Goal: Transaction & Acquisition: Subscribe to service/newsletter

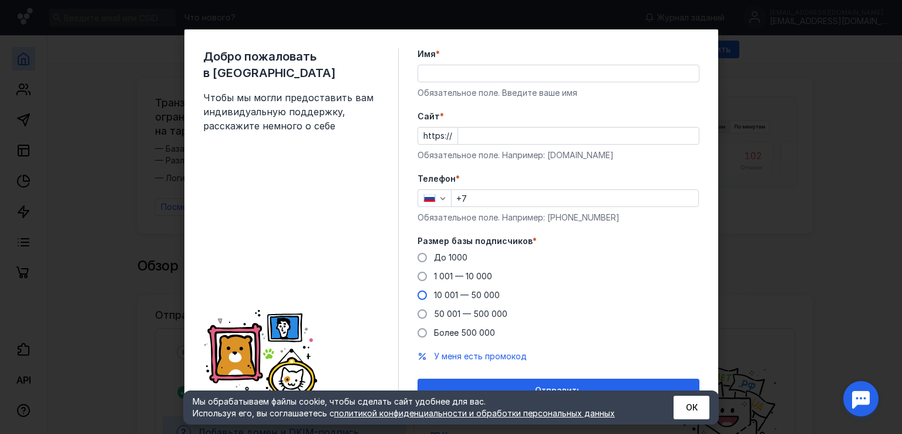
click at [434, 295] on span "10 001 — 50 000" at bounding box center [467, 295] width 66 height 10
click at [0, 0] on input "10 001 — 50 000" at bounding box center [0, 0] width 0 height 0
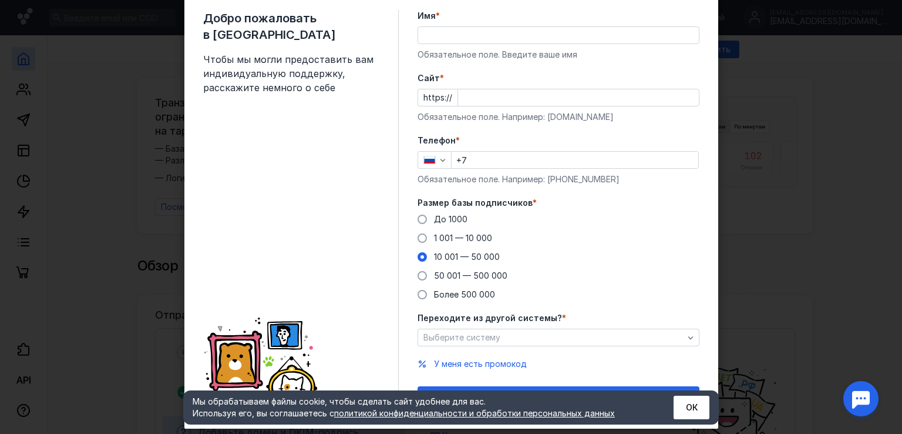
scroll to position [59, 0]
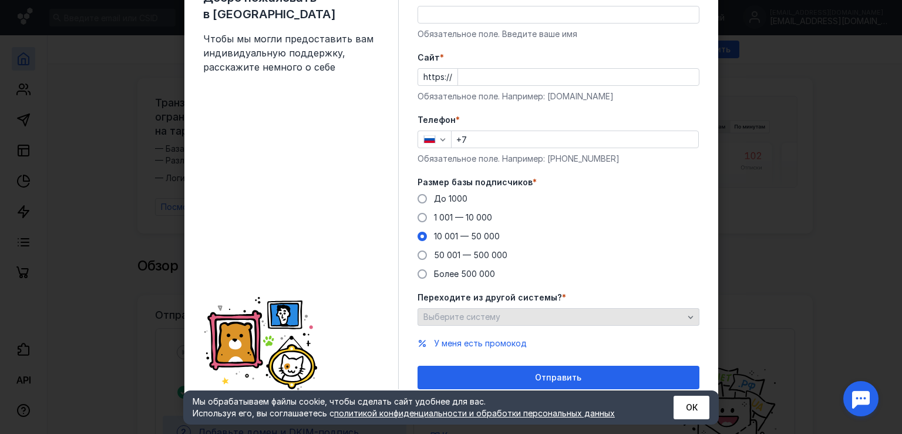
click at [495, 322] on div "Выберите систему" at bounding box center [559, 317] width 282 height 18
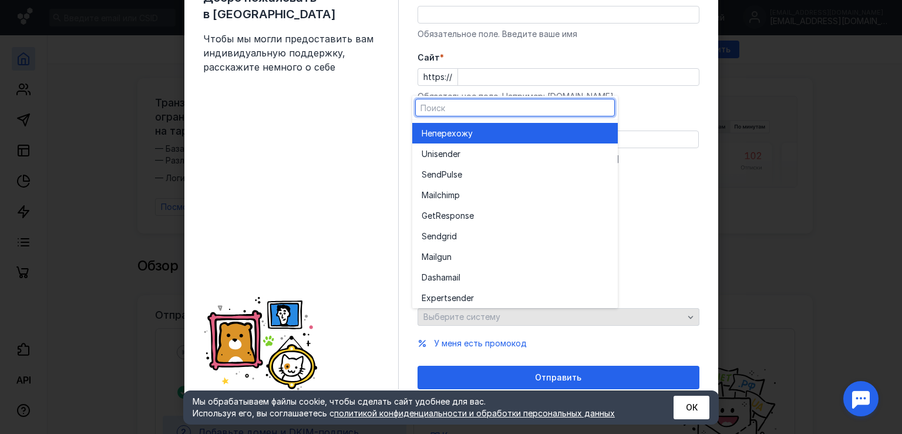
click at [493, 313] on span "Выберите систему" at bounding box center [462, 316] width 77 height 10
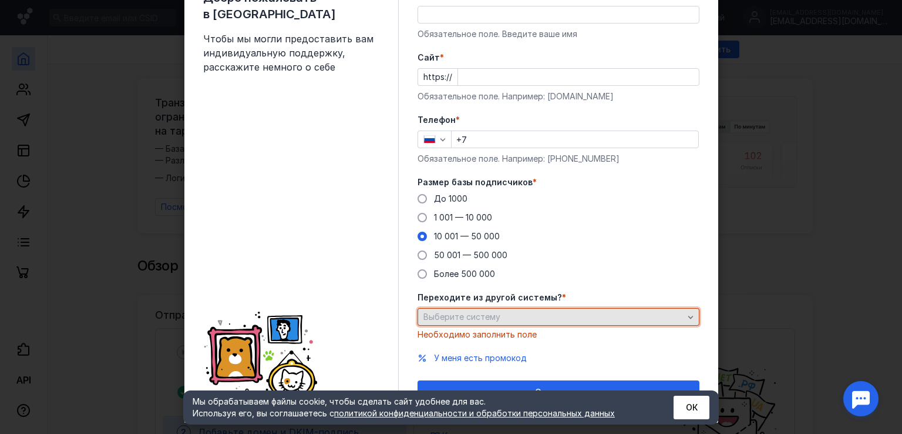
click at [493, 313] on span "Выберите систему" at bounding box center [462, 316] width 77 height 10
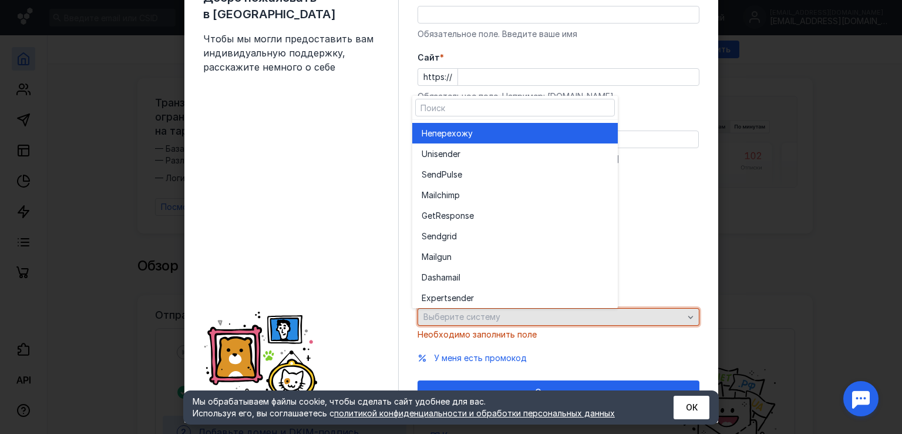
click at [493, 313] on span "Выберите систему" at bounding box center [462, 316] width 77 height 10
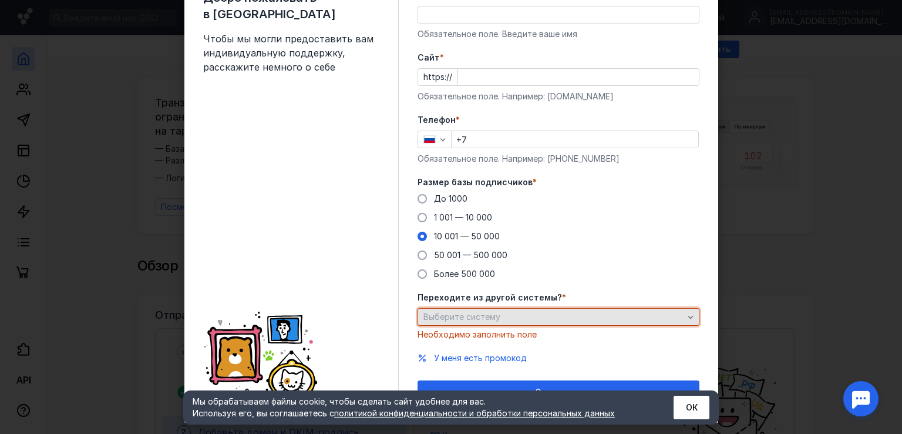
click at [493, 313] on span "Выберите систему" at bounding box center [462, 316] width 77 height 10
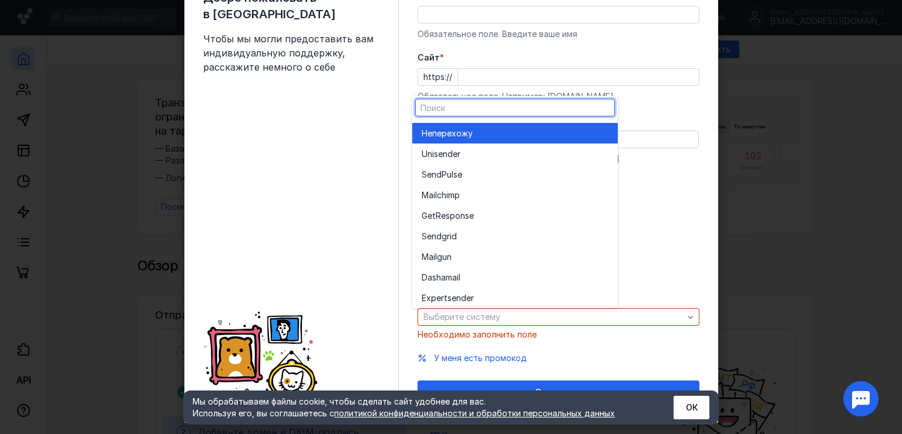
click at [477, 137] on div "Не перехожу" at bounding box center [515, 133] width 187 height 12
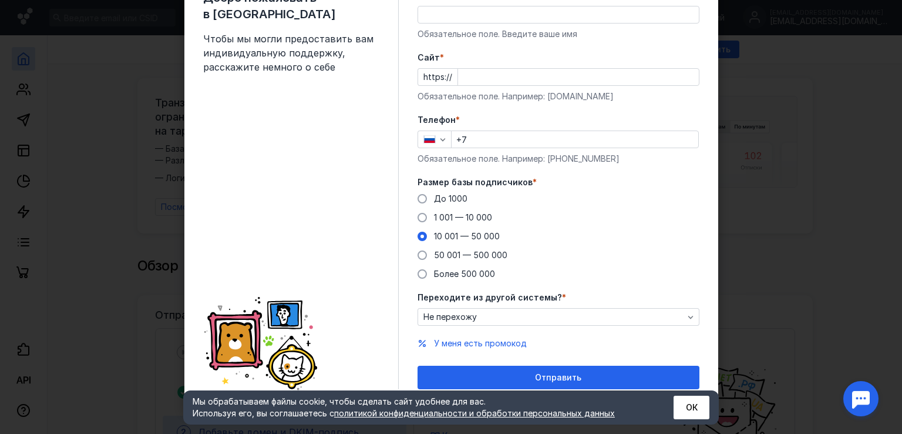
scroll to position [0, 0]
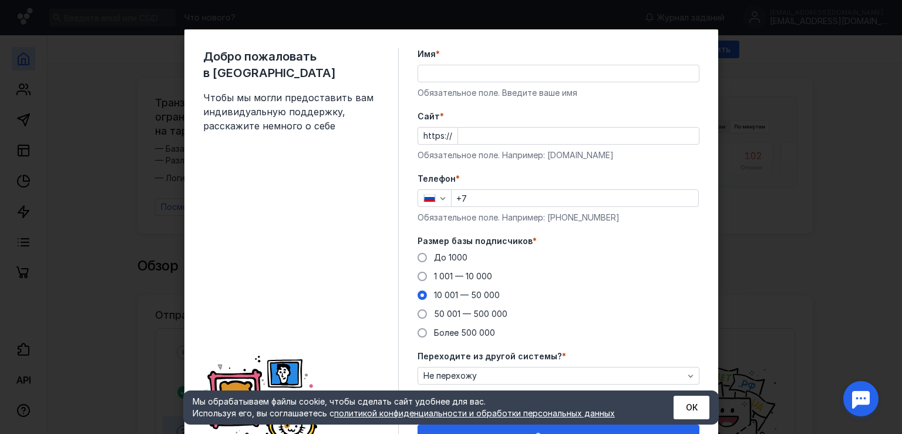
click at [480, 183] on label "Телефон *" at bounding box center [559, 179] width 282 height 12
click at [480, 196] on input "+7" at bounding box center [575, 198] width 247 height 16
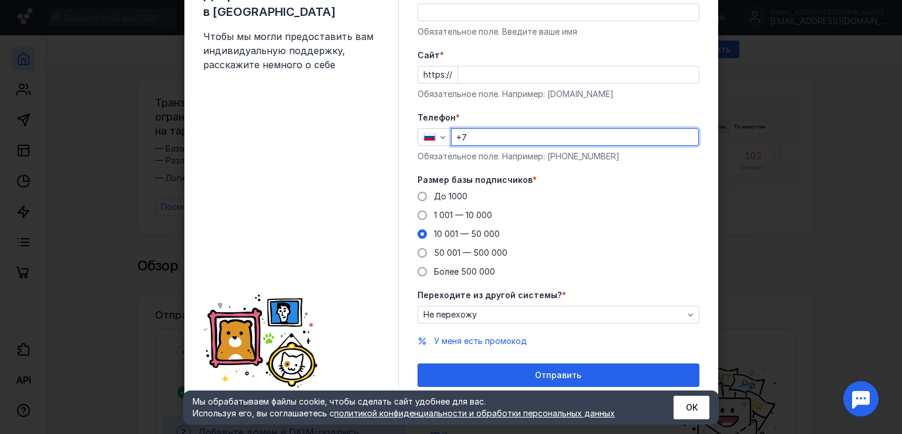
scroll to position [62, 0]
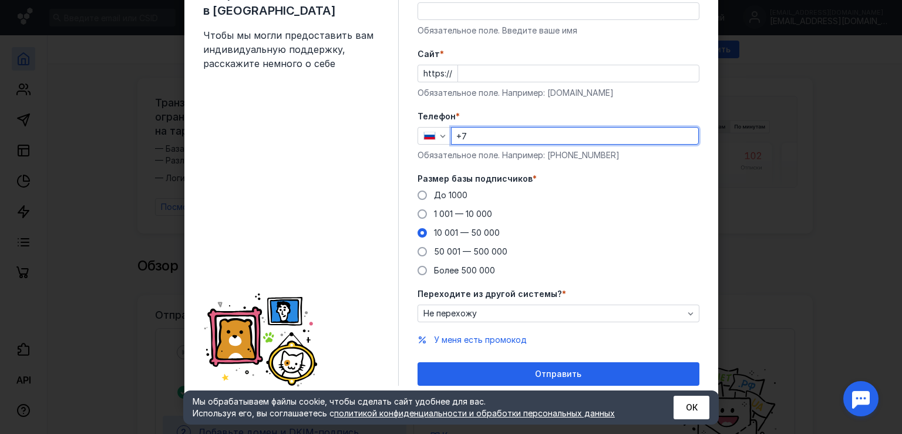
click at [505, 71] on input "Cайт *" at bounding box center [578, 73] width 241 height 16
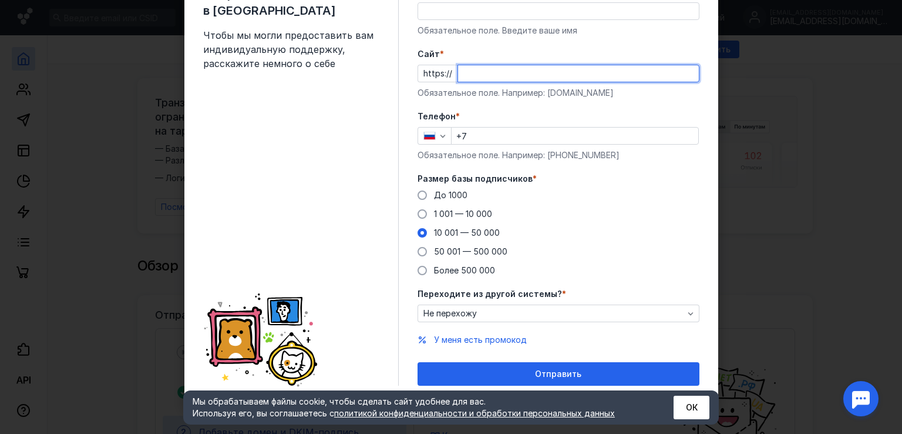
paste input "[DOMAIN_NAME]"
type input "[DOMAIN_NAME]"
click at [493, 129] on input "+7" at bounding box center [575, 135] width 247 height 16
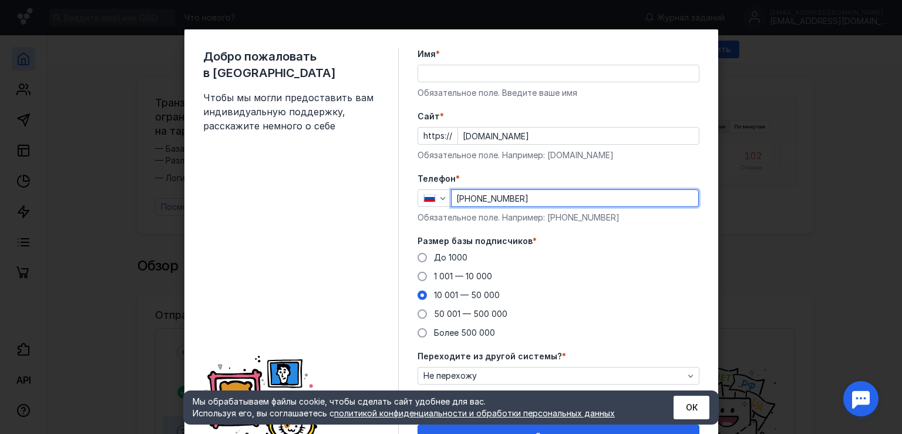
scroll to position [0, 0]
type input "[PHONE_NUMBER]"
click at [449, 63] on div "Имя * Обязательное поле. Введите ваше имя" at bounding box center [559, 73] width 282 height 51
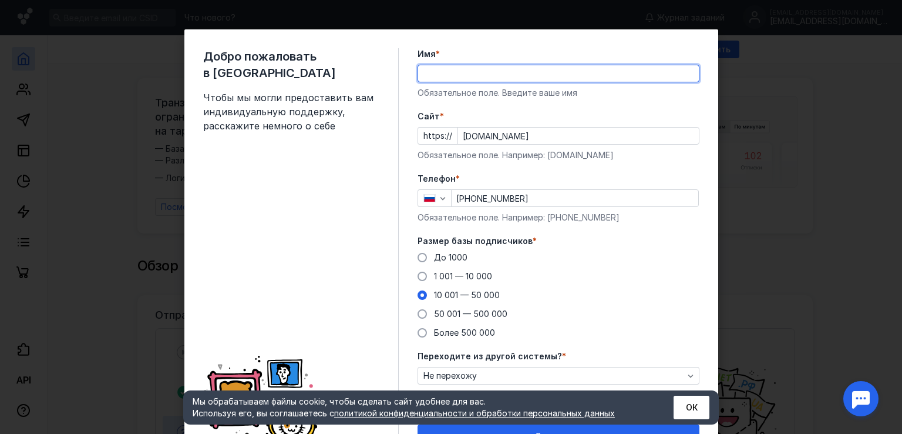
click at [451, 73] on input "Имя *" at bounding box center [558, 73] width 281 height 16
type input "Р"
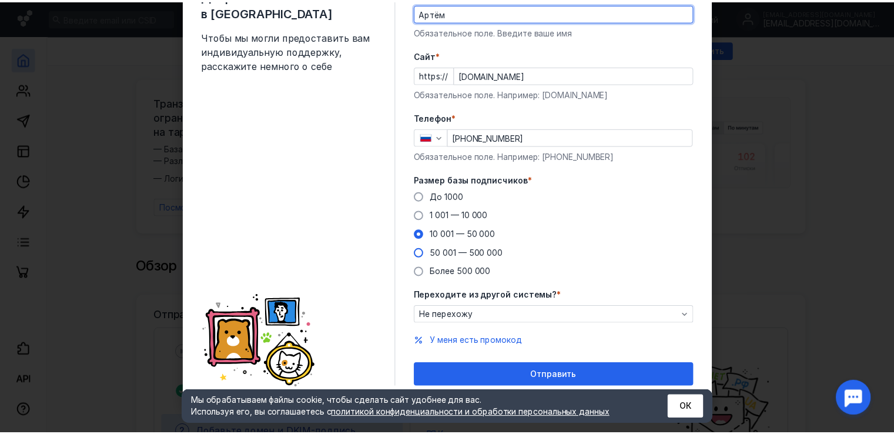
scroll to position [62, 0]
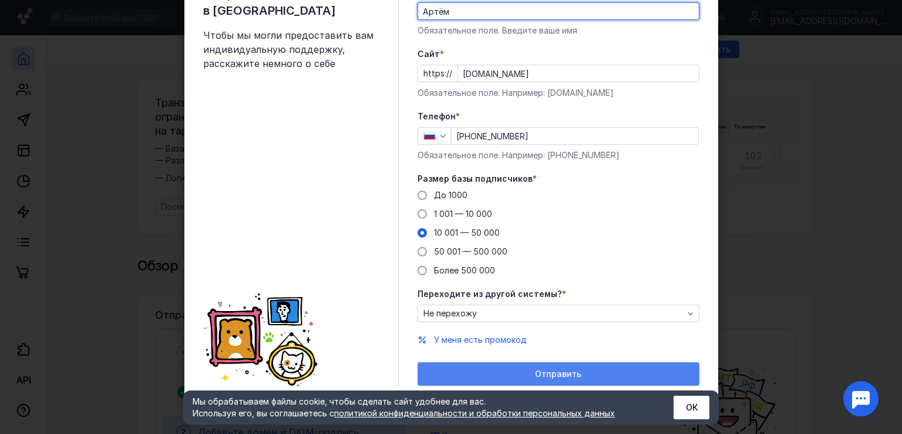
type input "Артём"
click at [492, 374] on div "Отправить" at bounding box center [559, 374] width 270 height 10
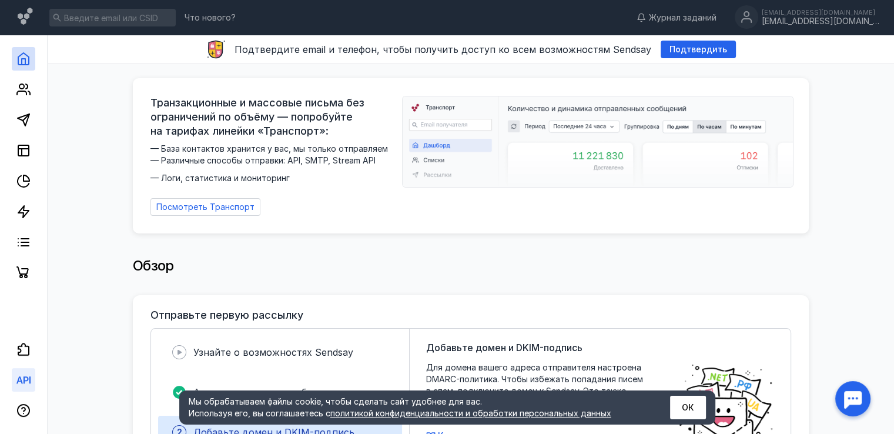
click at [29, 377] on icon at bounding box center [29, 379] width 1 height 7
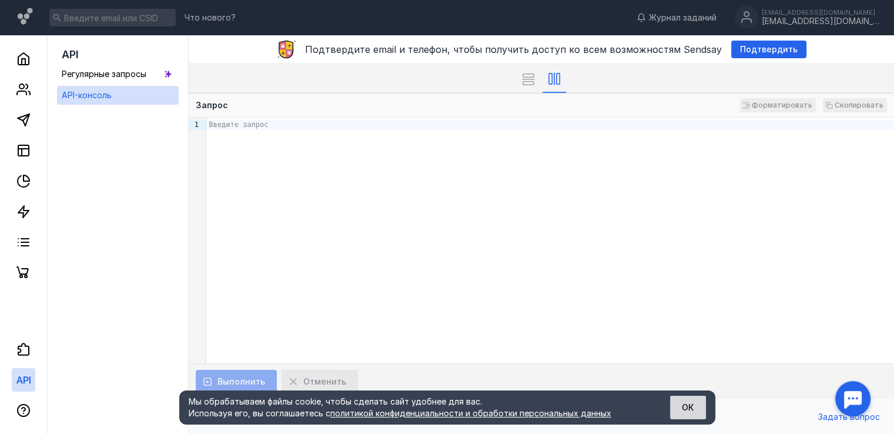
click at [693, 402] on button "ОК" at bounding box center [688, 406] width 36 height 23
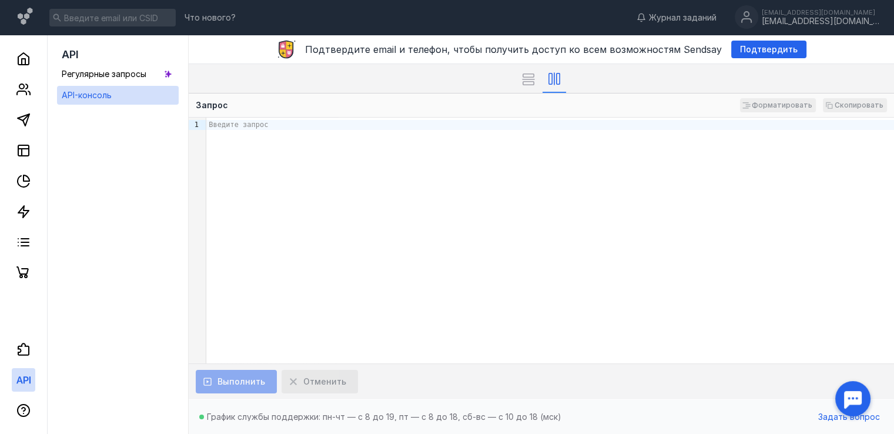
click at [844, 392] on div at bounding box center [852, 398] width 36 height 36
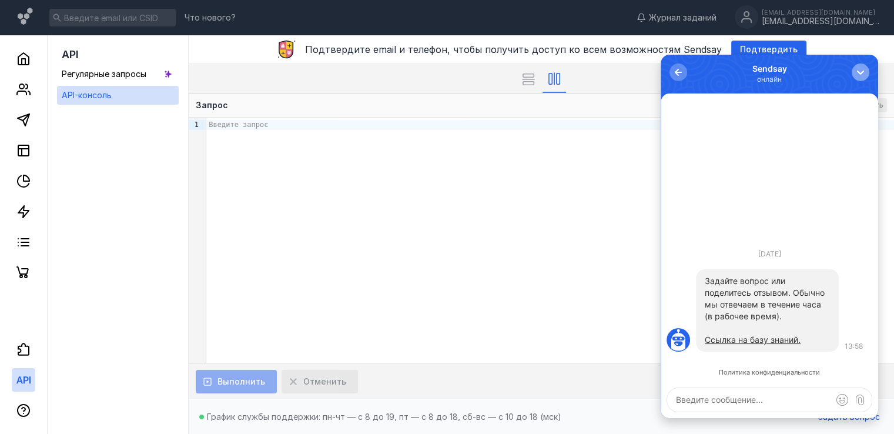
click at [858, 70] on div "button" at bounding box center [860, 72] width 12 height 12
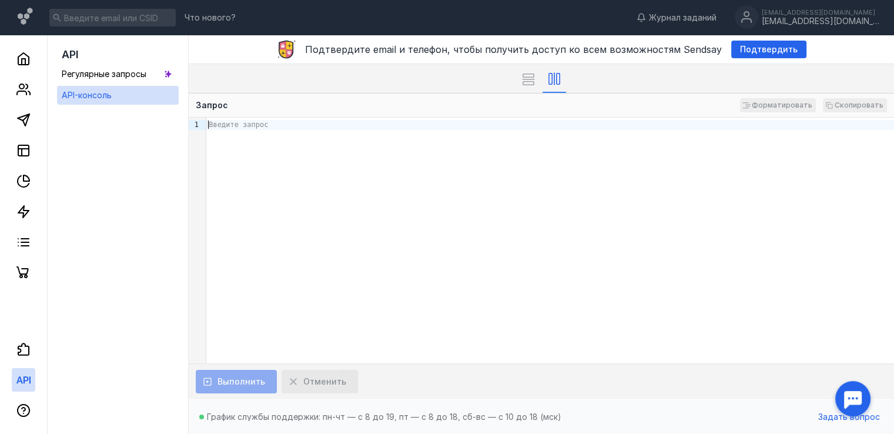
click at [413, 125] on div "Введите запрос" at bounding box center [549, 125] width 687 height 10
click at [738, 56] on div "Подтвердить" at bounding box center [768, 50] width 75 height 18
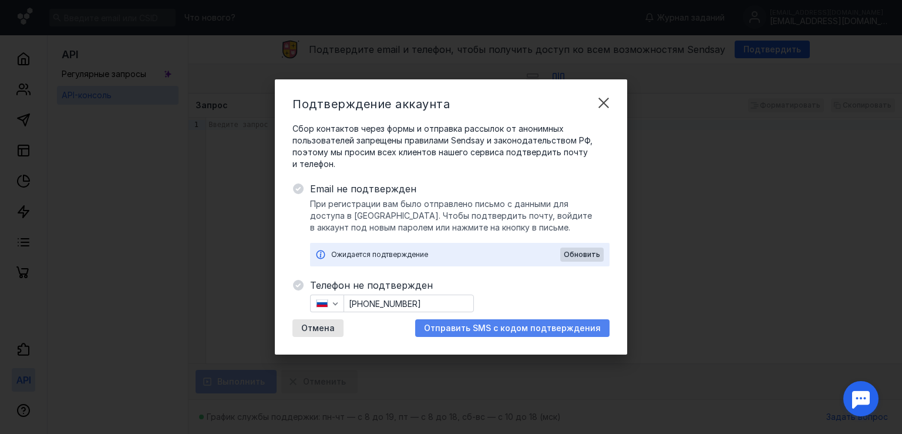
click at [515, 327] on span "Отправить SMS с кодом подтверждения" at bounding box center [512, 328] width 177 height 10
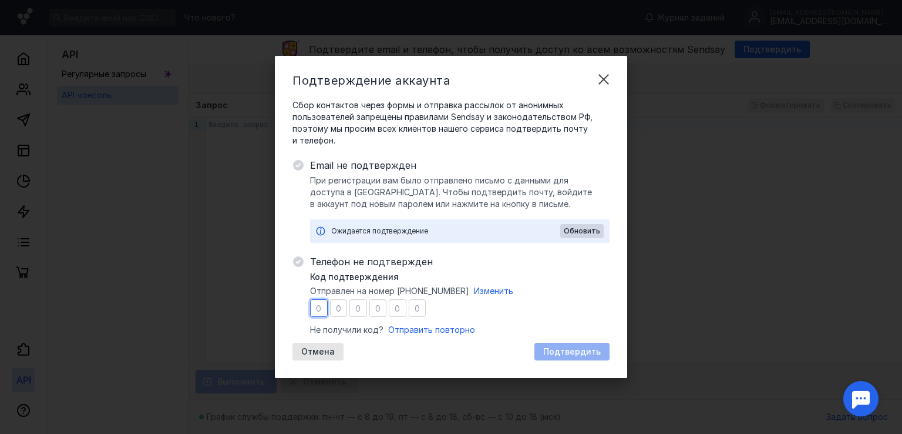
type input "8"
type input "9"
type input "3"
type input "9"
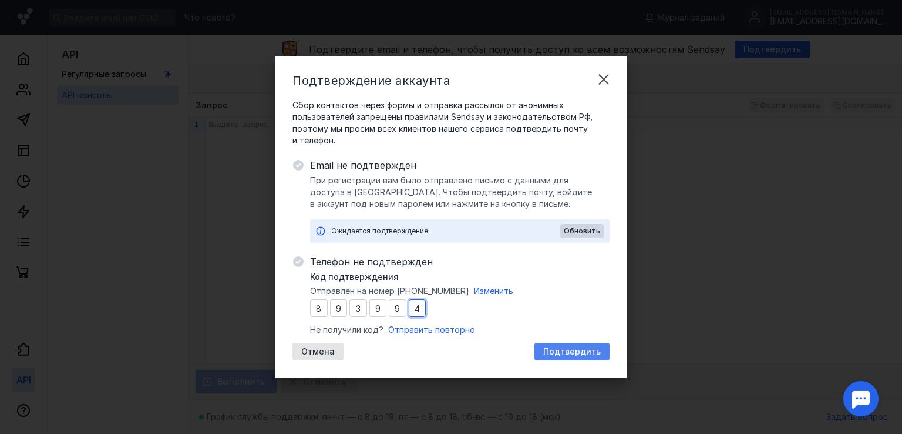
type input "4"
click at [559, 347] on span "Подтвердить" at bounding box center [572, 352] width 58 height 10
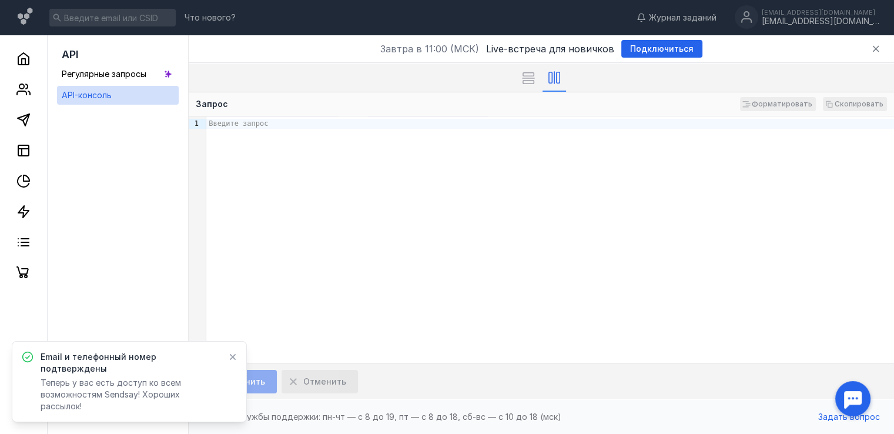
click at [806, 36] on div "[DATE] в 11:00 (МСК) Live-встреча для новичков Подключиться" at bounding box center [541, 49] width 705 height 28
click at [804, 22] on div "[EMAIL_ADDRESS][DOMAIN_NAME]" at bounding box center [819, 21] width 117 height 10
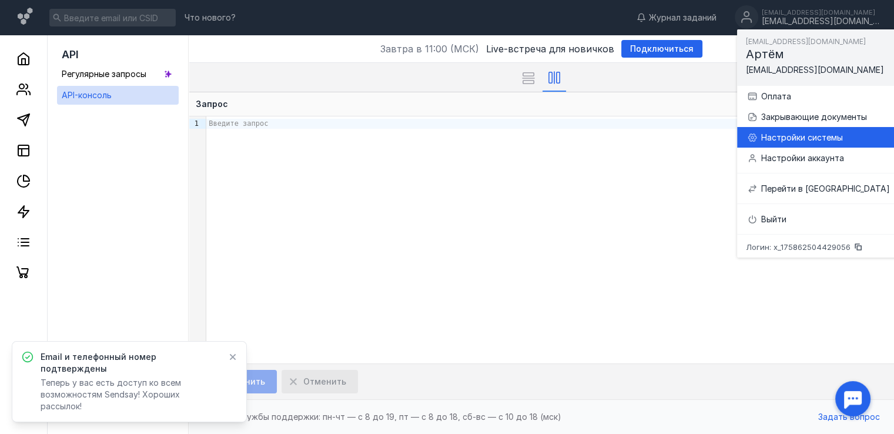
click at [783, 133] on div "Настройки системы" at bounding box center [825, 138] width 129 height 12
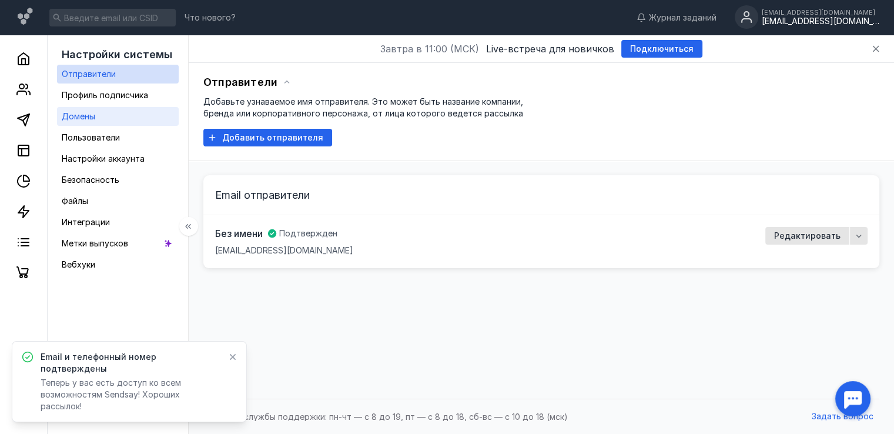
click at [77, 108] on link "Домены" at bounding box center [118, 116] width 122 height 19
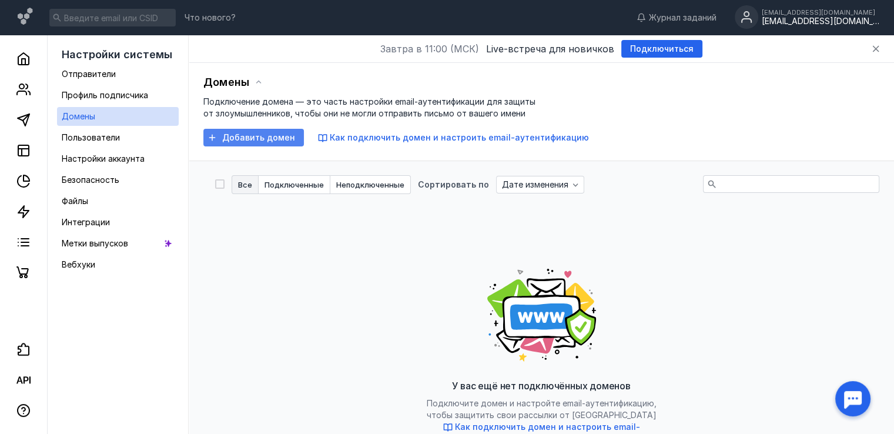
click at [256, 130] on div "Добавить домен" at bounding box center [253, 138] width 100 height 18
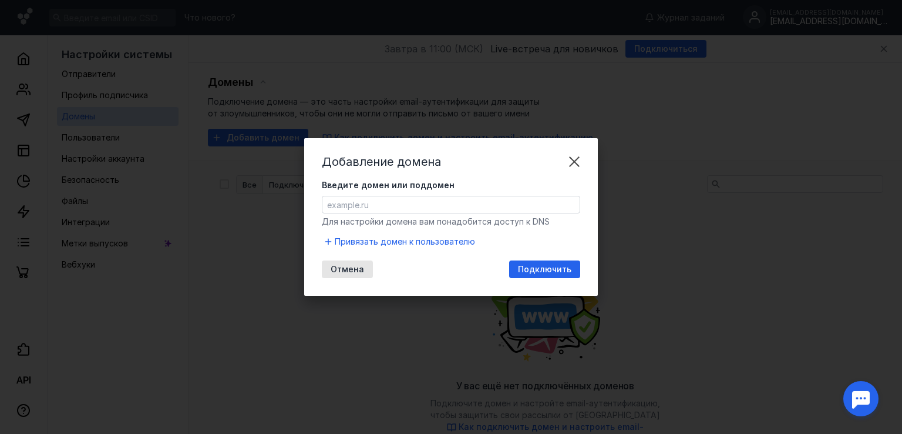
click at [390, 207] on input "Введите домен или поддомен" at bounding box center [451, 204] width 257 height 16
paste input "[DOMAIN_NAME]"
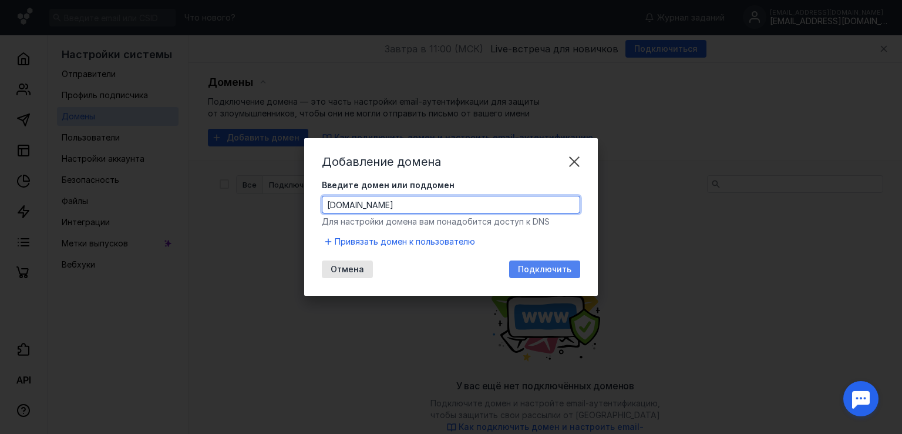
type input "[DOMAIN_NAME]"
click at [546, 266] on span "Подключить" at bounding box center [544, 269] width 53 height 10
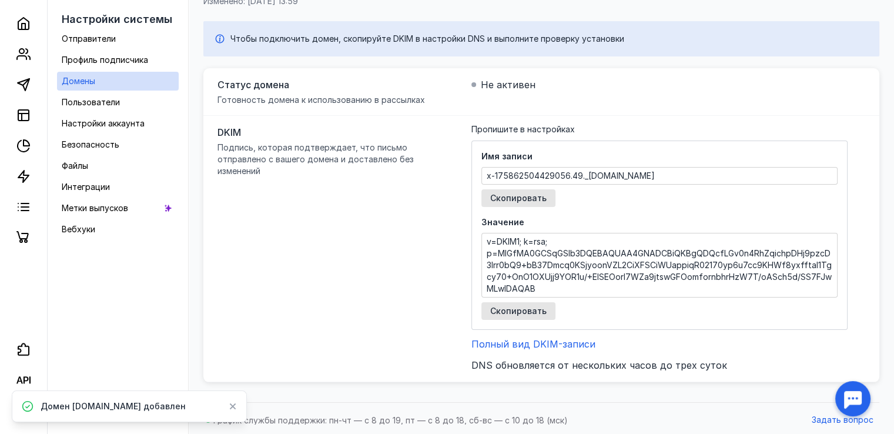
scroll to position [120, 0]
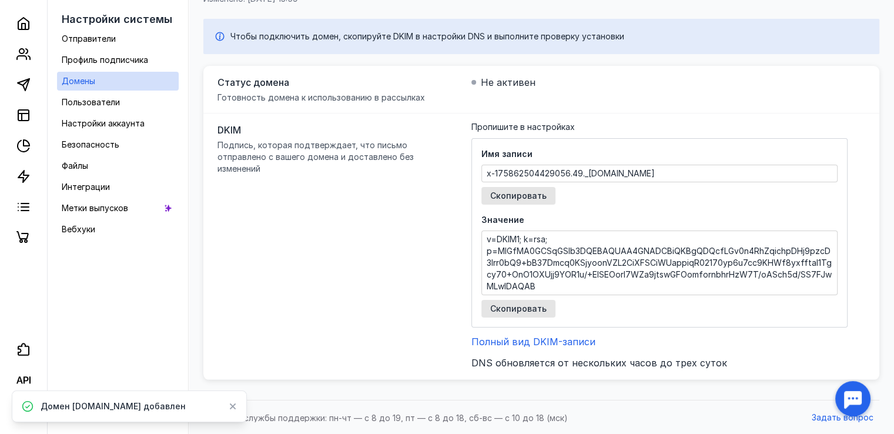
drag, startPoint x: 235, startPoint y: 432, endPoint x: 236, endPoint y: 439, distance: 7.1
click at [236, 433] on html "Что нового? Журнал заданий [EMAIL_ADDRESS][DOMAIN_NAME] [EMAIL_ADDRESS][DOMAIN_…" at bounding box center [447, 157] width 894 height 555
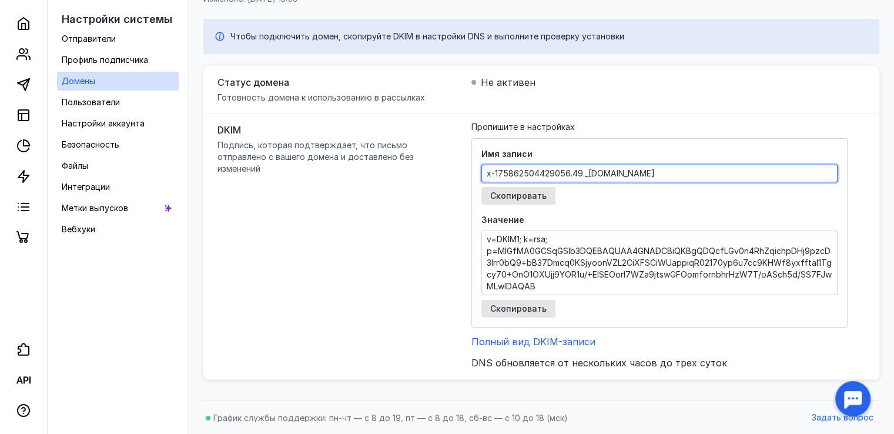
drag, startPoint x: 482, startPoint y: 173, endPoint x: 629, endPoint y: 188, distance: 147.7
click at [629, 188] on div "Имя записи x-175862504429056.49._[DOMAIN_NAME] Скопировать" at bounding box center [659, 176] width 356 height 56
click at [490, 306] on span "Скопировать" at bounding box center [518, 309] width 56 height 10
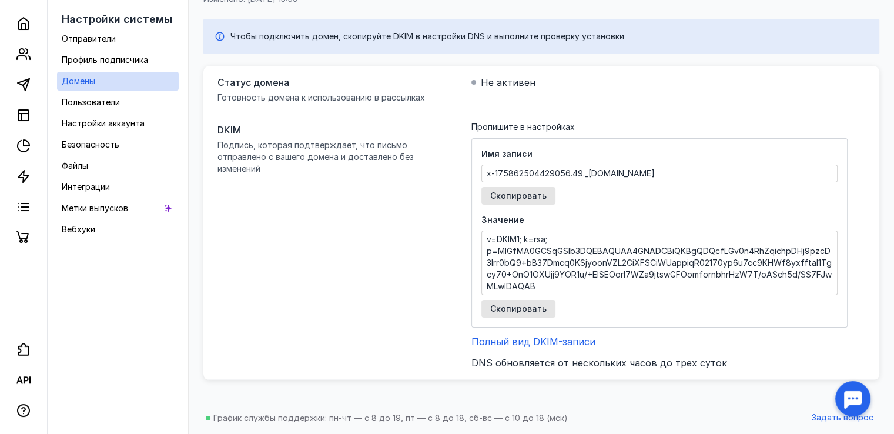
click at [313, 148] on span "Подпись, которая подтверждает, что письмо отправлено с вашего домена и доставле…" at bounding box center [315, 156] width 196 height 33
click at [506, 340] on span "Полный вид DKIM-записи" at bounding box center [533, 341] width 124 height 12
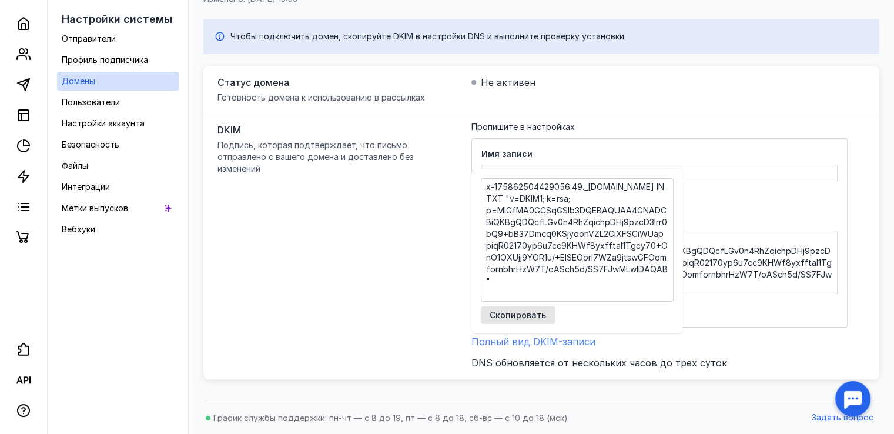
click at [506, 341] on span "Полный вид DKIM-записи" at bounding box center [533, 341] width 124 height 12
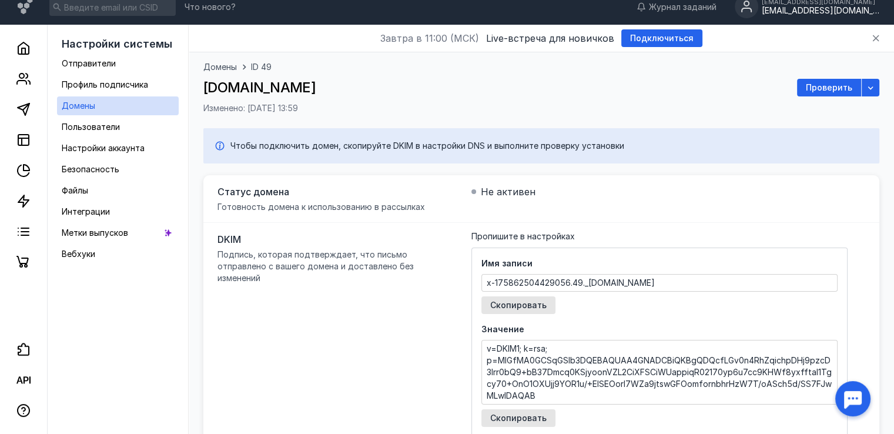
scroll to position [0, 0]
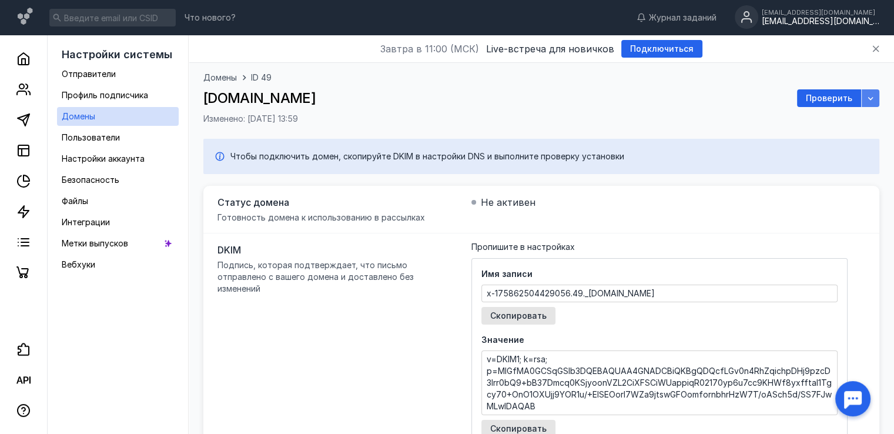
click at [871, 105] on div "button" at bounding box center [870, 98] width 18 height 18
click at [827, 102] on span "Проверить" at bounding box center [828, 98] width 46 height 10
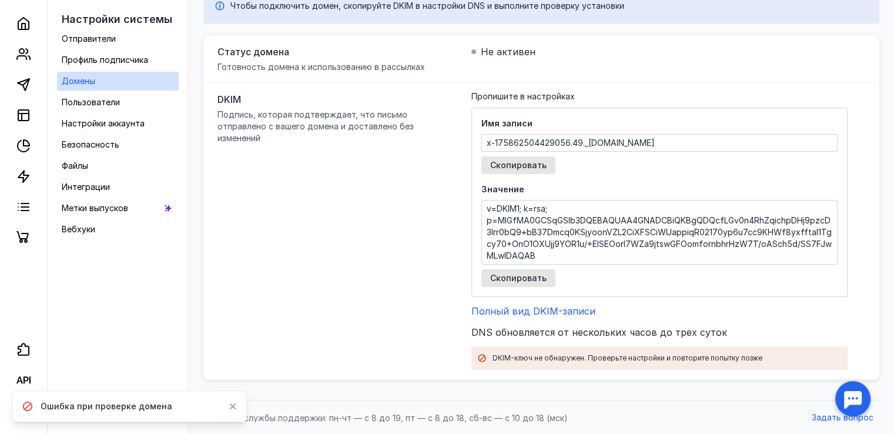
scroll to position [33, 0]
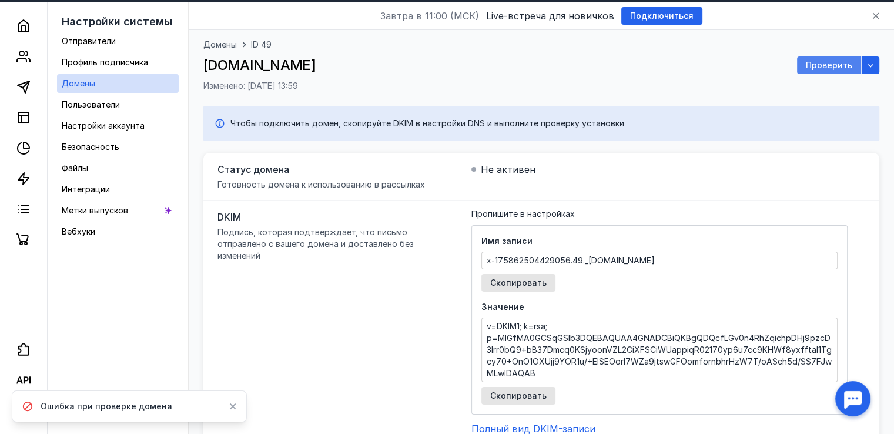
click at [811, 70] on div "Проверить" at bounding box center [829, 65] width 64 height 18
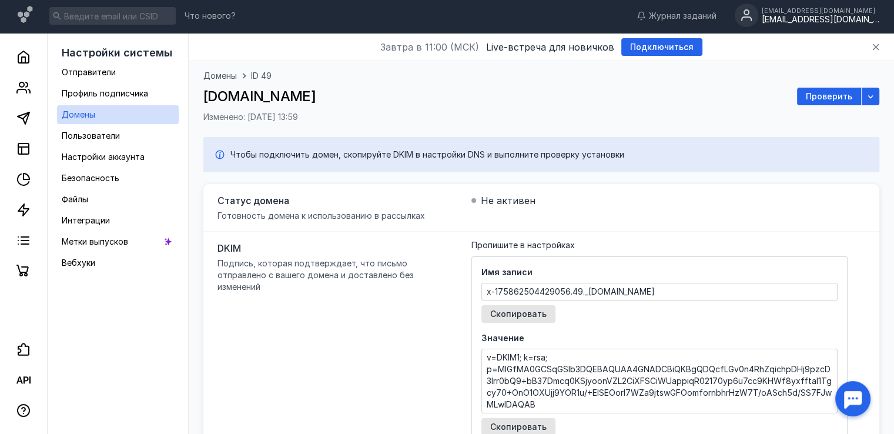
scroll to position [0, 0]
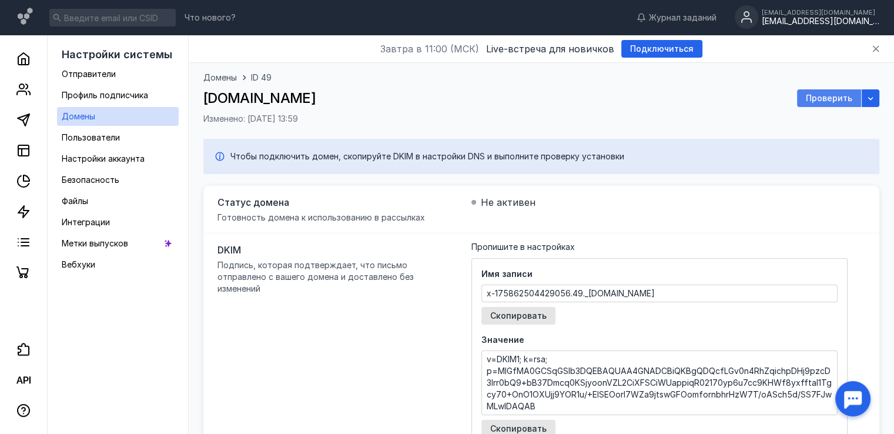
click at [839, 103] on div "Проверить" at bounding box center [829, 98] width 64 height 18
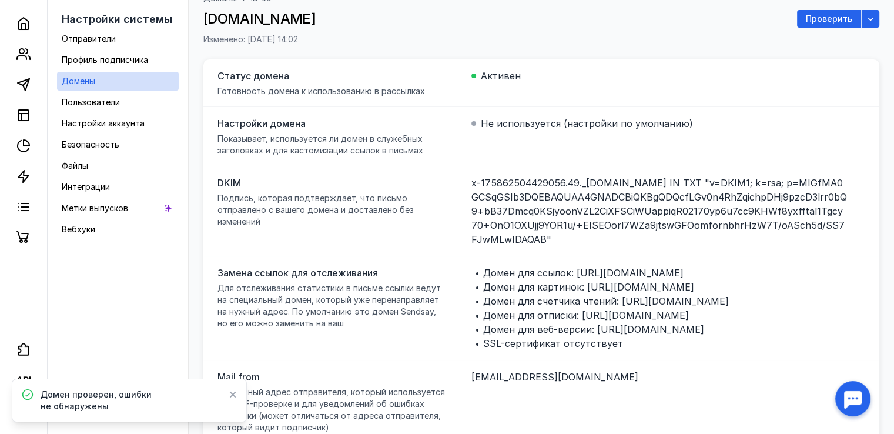
scroll to position [59, 0]
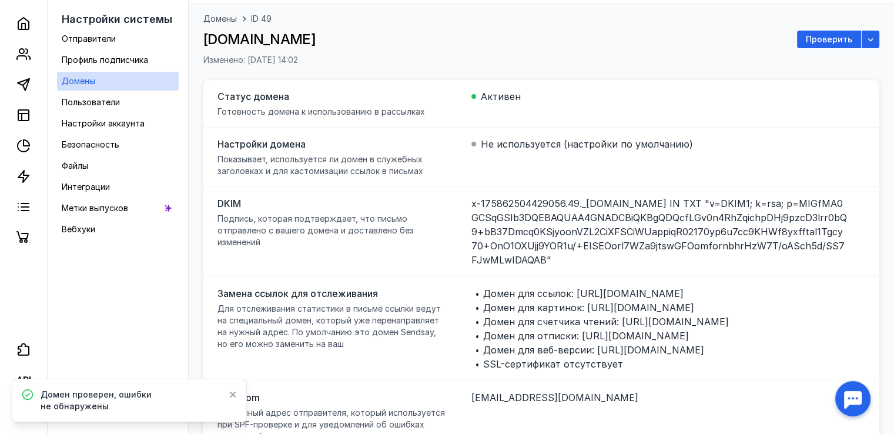
click at [421, 162] on span "Показывает, используется ли домен в служебных заголовках и для кастомизации ссы…" at bounding box center [334, 164] width 235 height 23
click at [417, 146] on span "Настройки домена" at bounding box center [334, 144] width 235 height 14
click at [395, 149] on span "Настройки домена" at bounding box center [334, 144] width 235 height 14
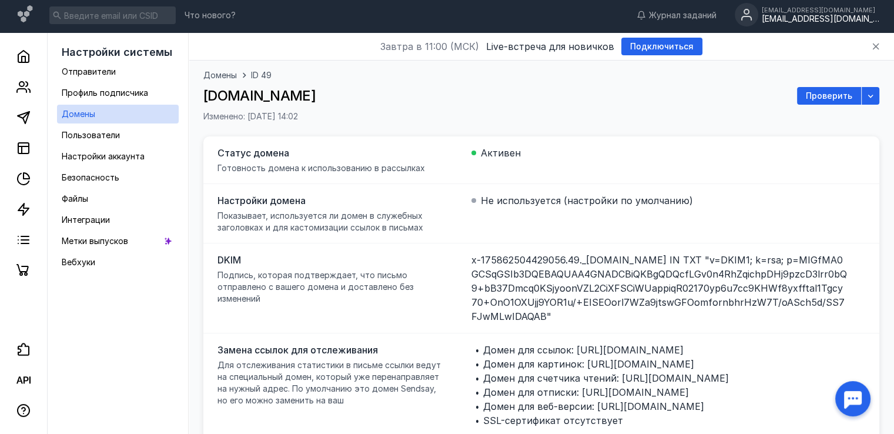
scroll to position [0, 0]
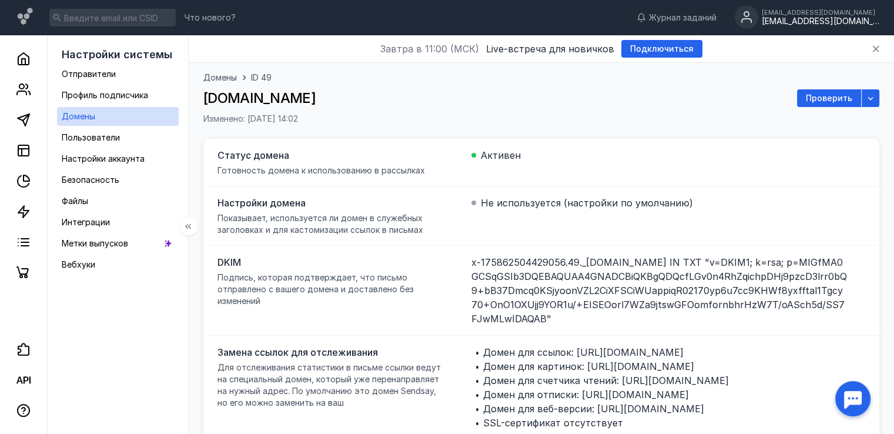
click at [173, 127] on ul "Отправители Профиль подписчика Домены Пользователи Настройки аккаунта Безопасно…" at bounding box center [118, 169] width 122 height 209
click at [157, 133] on link "Пользователи" at bounding box center [118, 137] width 122 height 19
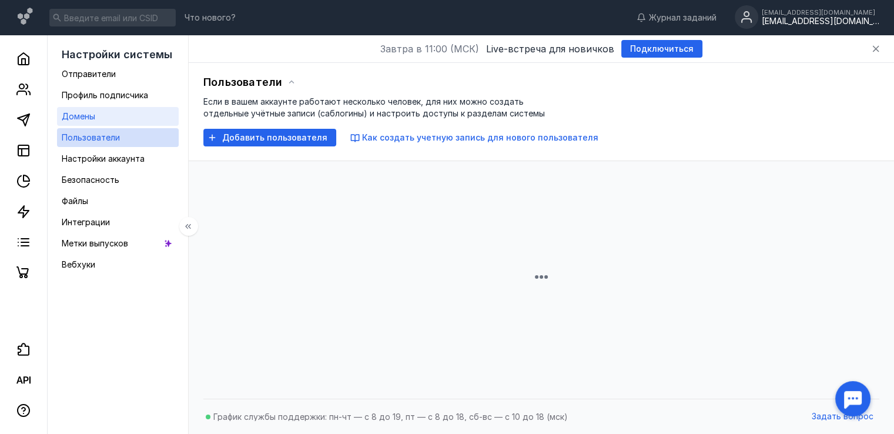
click at [158, 123] on link "Домены" at bounding box center [118, 116] width 122 height 19
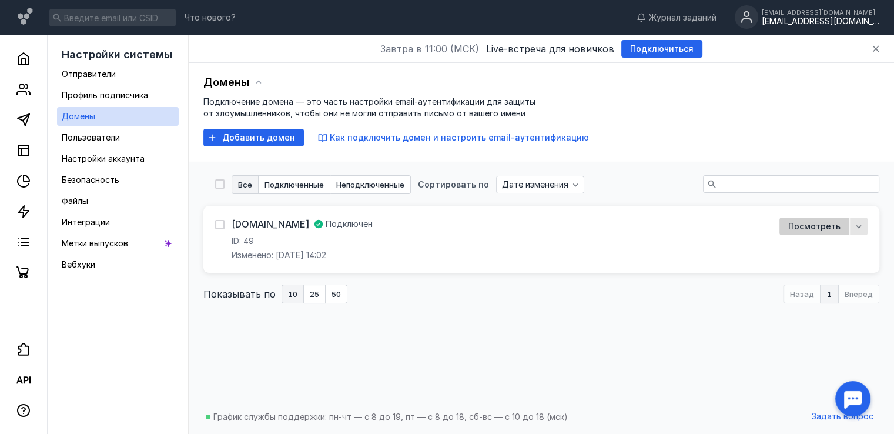
click at [846, 229] on div "Посмотреть" at bounding box center [814, 226] width 70 height 18
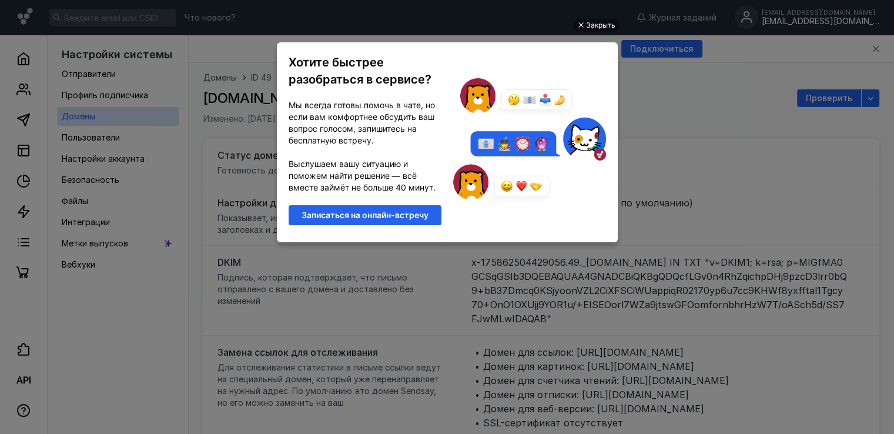
click at [794, 216] on ul "Закрыть Хотите быстрее разобраться в сервисе? Мы всегда готовы помочь в чате, н…" at bounding box center [447, 218] width 894 height 434
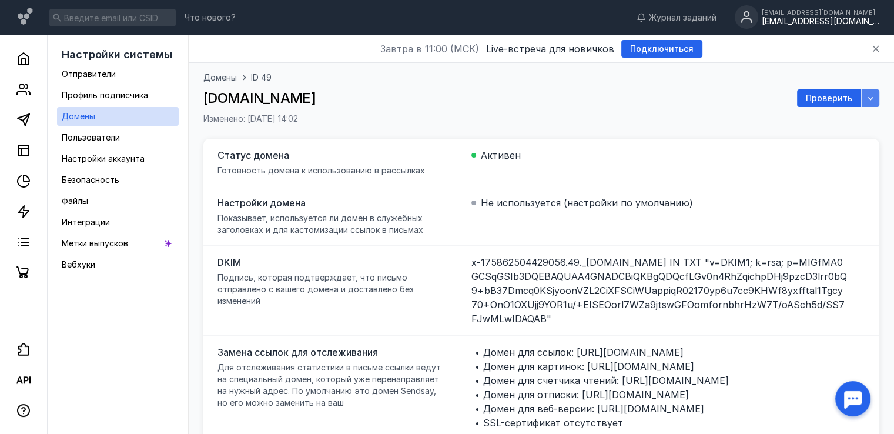
click at [867, 98] on icon "button" at bounding box center [869, 97] width 9 height 9
click at [852, 78] on div "Домены ID 49 [DOMAIN_NAME] Проверить Изменено: [DATE] 14:02" at bounding box center [541, 105] width 676 height 67
click at [85, 139] on span "Пользователи" at bounding box center [91, 137] width 58 height 10
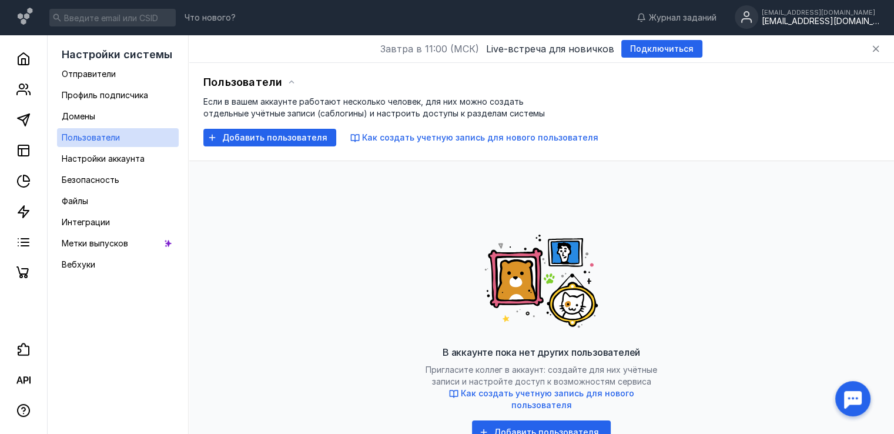
click at [246, 148] on div "Пользователи Если в вашем аккаунте работают несколько человек, для них можно со…" at bounding box center [541, 112] width 705 height 98
click at [254, 135] on span "Добавить пользователя" at bounding box center [274, 138] width 105 height 10
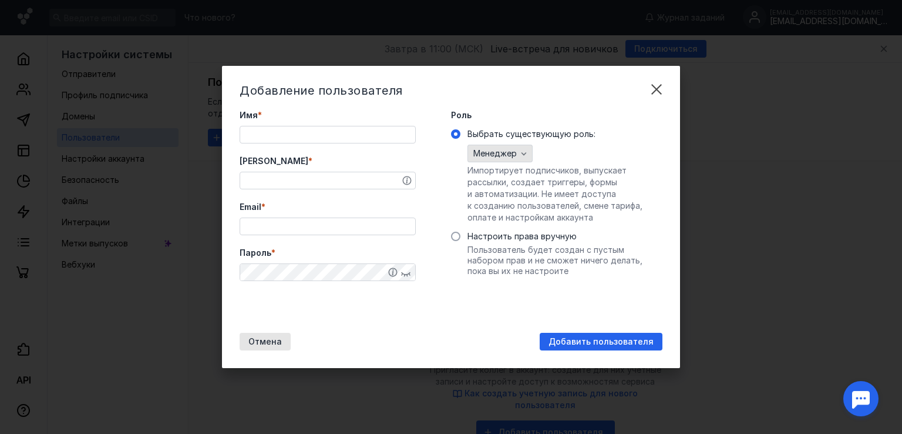
click at [491, 156] on span "Менеджер" at bounding box center [494, 154] width 43 height 10
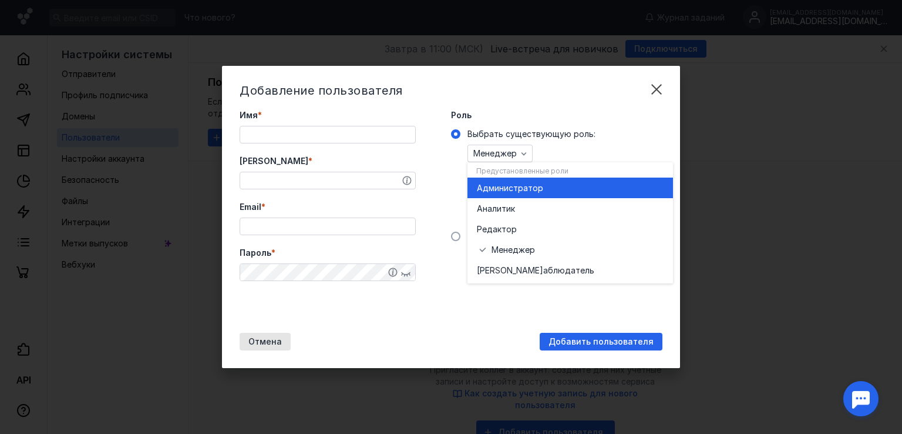
click at [498, 190] on span "инистратор" at bounding box center [519, 188] width 49 height 12
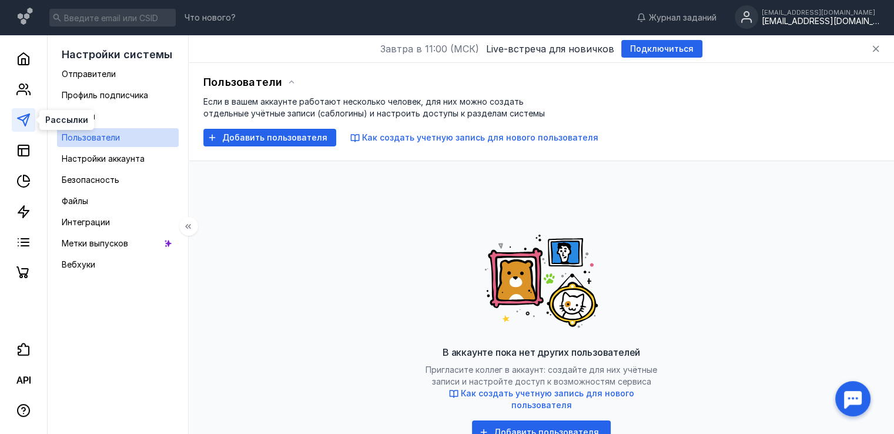
click at [19, 117] on polygon at bounding box center [24, 120] width 12 height 12
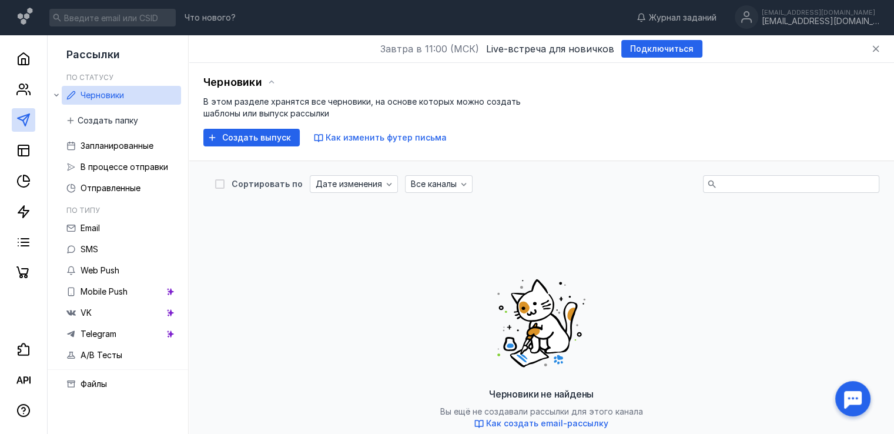
drag, startPoint x: 247, startPoint y: 140, endPoint x: 269, endPoint y: 240, distance: 102.2
click at [269, 240] on div "Черновики В этом разделе хранятся все черновики, на основе которых можно создат…" at bounding box center [540, 298] width 681 height 471
click at [108, 229] on link "Email" at bounding box center [121, 228] width 119 height 19
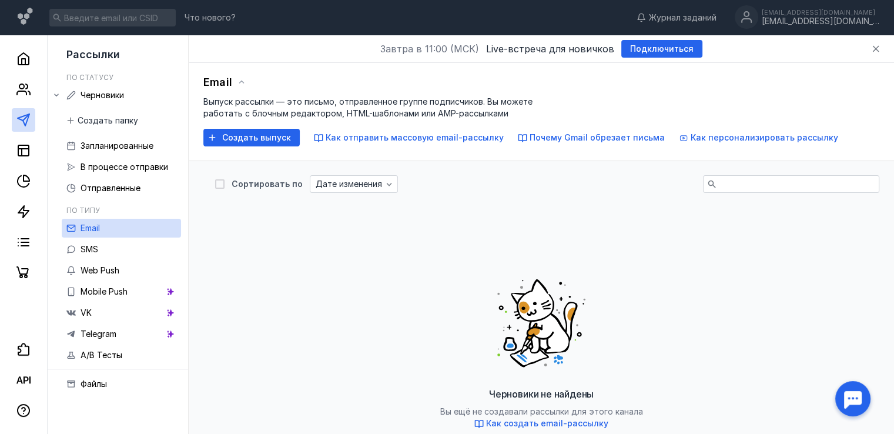
click at [276, 147] on div "Email Выпуск рассылки — это письмо, отправленное группе подписчиков. Вы можете …" at bounding box center [541, 112] width 705 height 98
click at [28, 90] on icon at bounding box center [23, 89] width 14 height 14
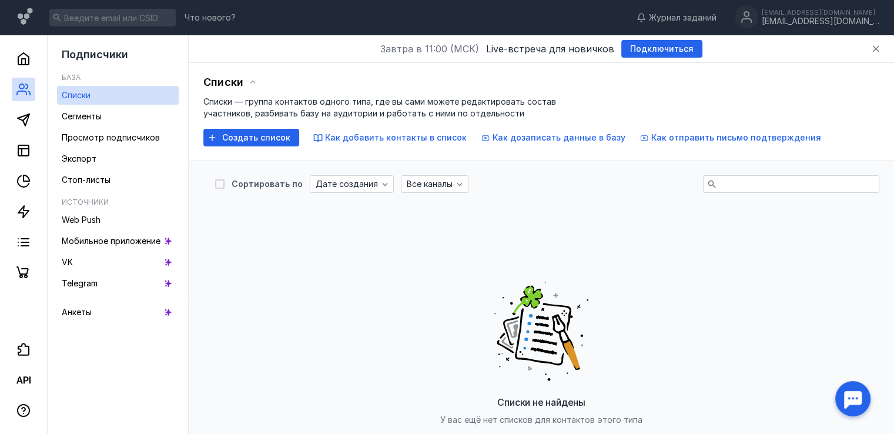
click at [258, 148] on div "Списки Списки — группа контактов одного типа, где вы сами можете редактировать …" at bounding box center [541, 112] width 705 height 98
click at [261, 137] on span "Создать список" at bounding box center [256, 138] width 68 height 10
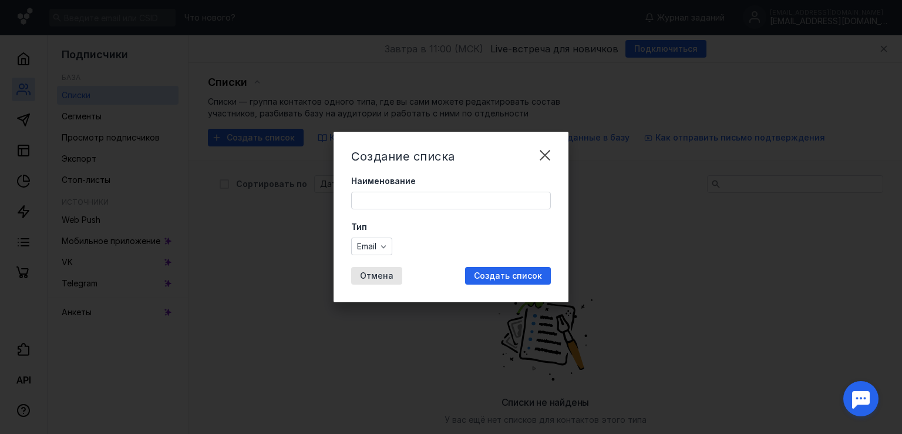
click at [390, 210] on form "Наименование Тип Email" at bounding box center [451, 215] width 200 height 80
click at [390, 203] on input "Наименование" at bounding box center [451, 200] width 199 height 16
type input "Тест"
click at [515, 285] on div "Создание списка Наименование Тест Тип Email Отмена Создать список" at bounding box center [451, 217] width 235 height 170
click at [516, 283] on div "Создать список" at bounding box center [508, 276] width 86 height 18
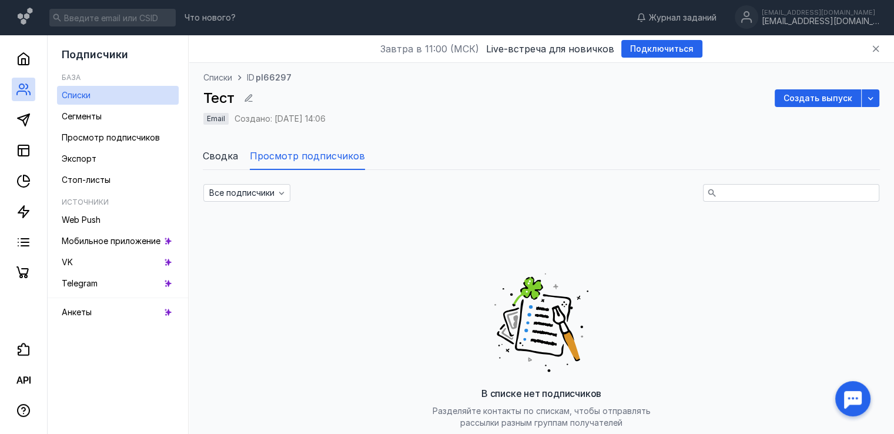
click at [229, 162] on span "Сводка" at bounding box center [220, 156] width 35 height 14
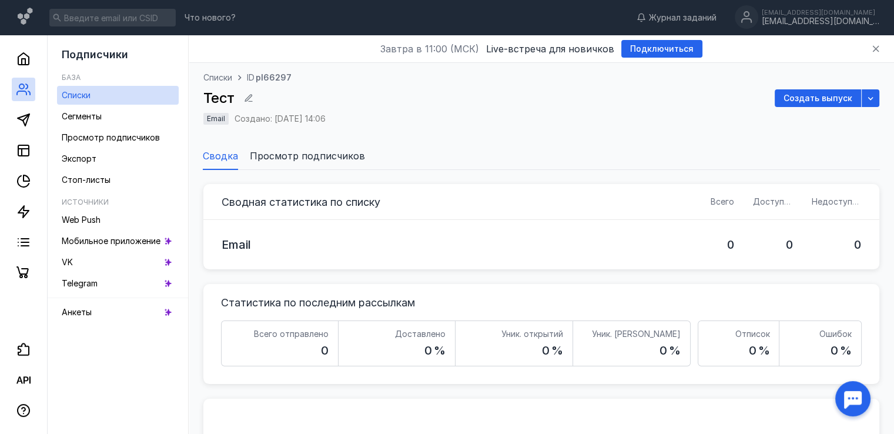
click at [290, 165] on li "Просмотр подписчиков" at bounding box center [307, 156] width 115 height 28
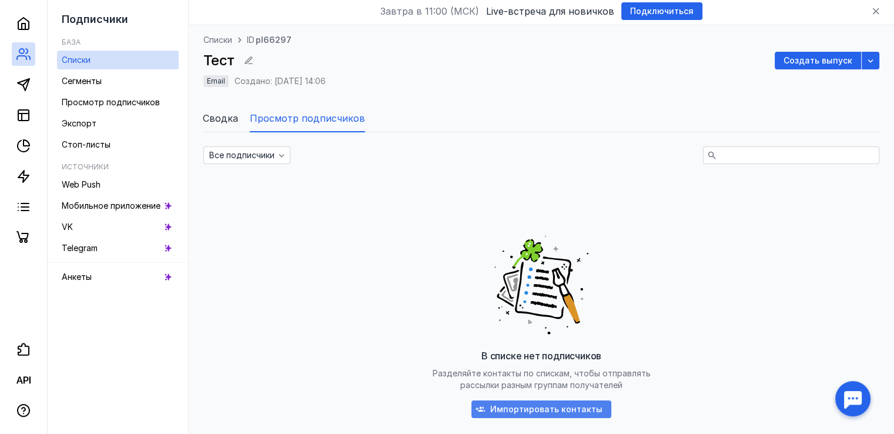
scroll to position [59, 0]
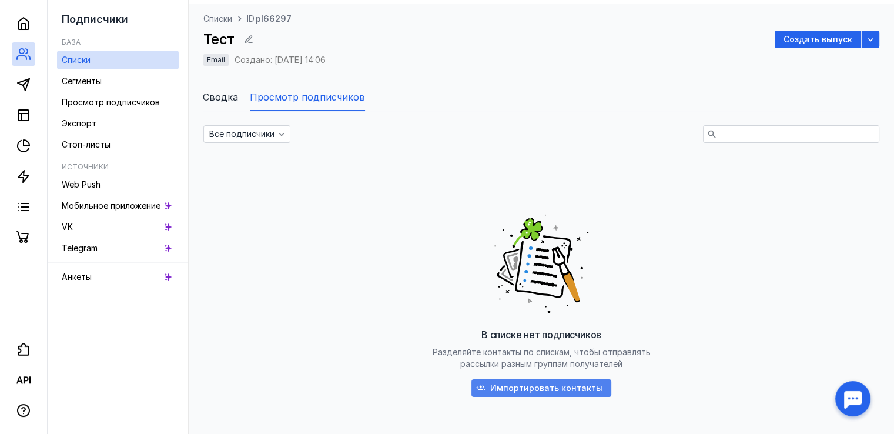
click at [543, 380] on div "Импортировать контакты" at bounding box center [541, 388] width 140 height 18
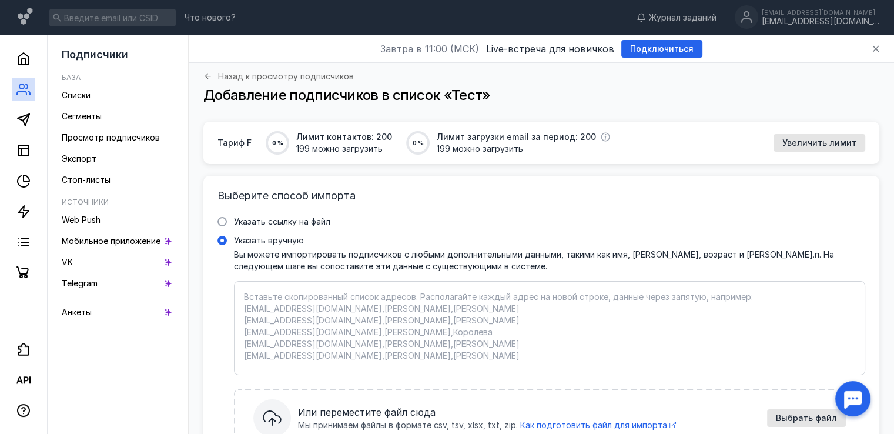
click at [248, 214] on div "Выберите способ импорта Указать ссылку на файл Ссылка на файл * Выбрать файл Мы…" at bounding box center [541, 331] width 676 height 311
click at [328, 335] on textarea "Указать вручную Вы можете импортировать подписчиков с любыми дополнительными да…" at bounding box center [549, 328] width 611 height 74
paste textarea "[PERSON_NAME][EMAIL_ADDRESS][PERSON_NAME][DOMAIN_NAME]"
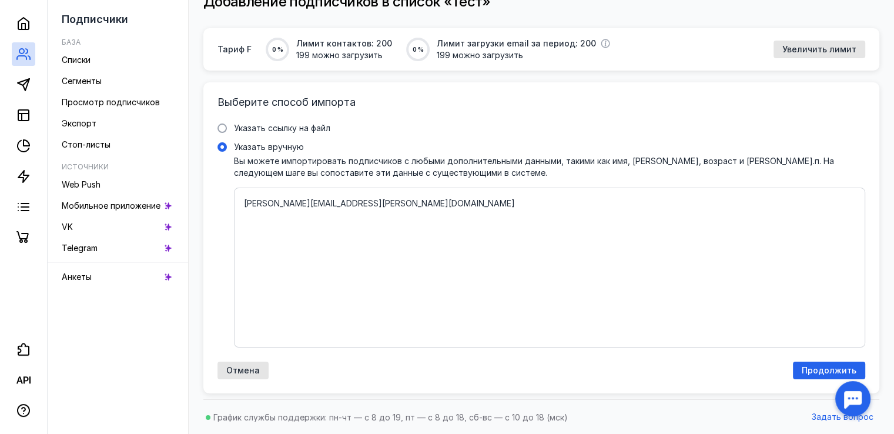
scroll to position [94, 0]
type textarea "[PERSON_NAME][EMAIL_ADDRESS][PERSON_NAME][DOMAIN_NAME]"
click at [807, 365] on span "Продолжить" at bounding box center [828, 370] width 55 height 10
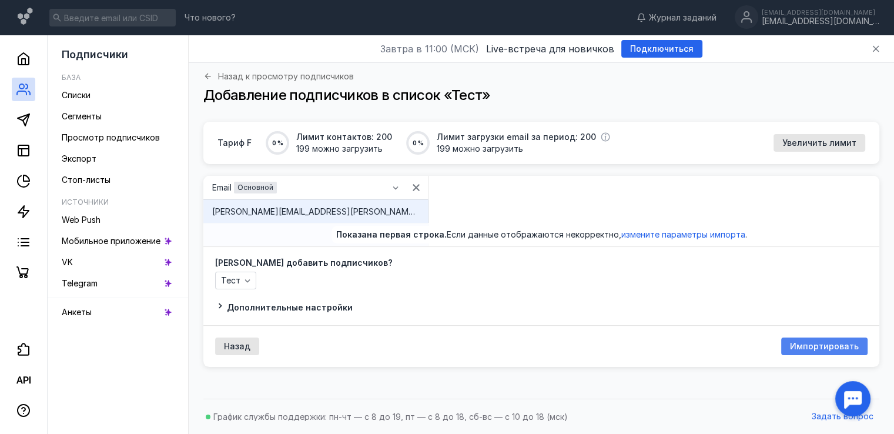
click at [811, 351] on div "Импортировать" at bounding box center [824, 346] width 86 height 18
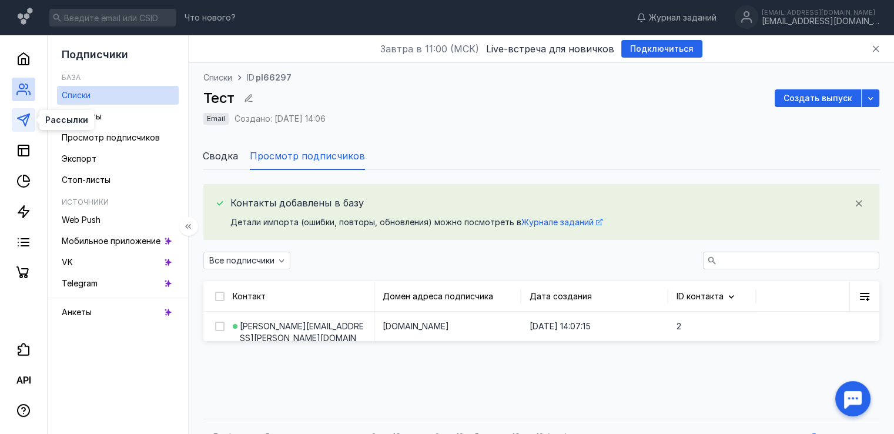
click at [17, 120] on icon at bounding box center [23, 120] width 14 height 14
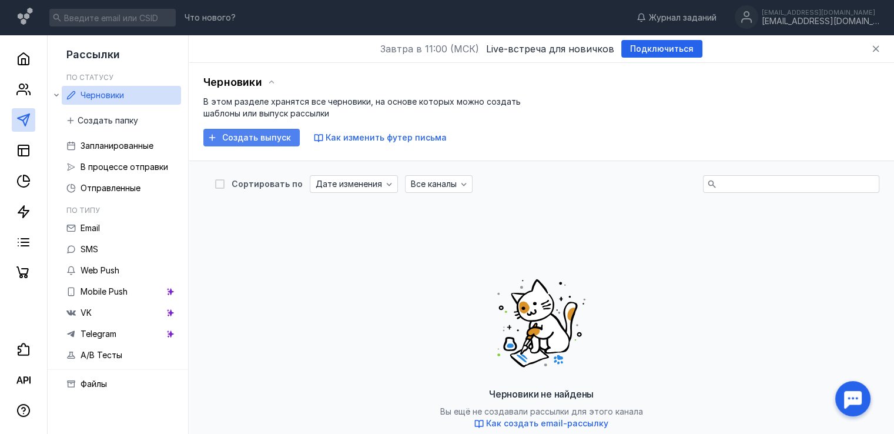
click at [243, 129] on div "Создать выпуск" at bounding box center [251, 138] width 96 height 18
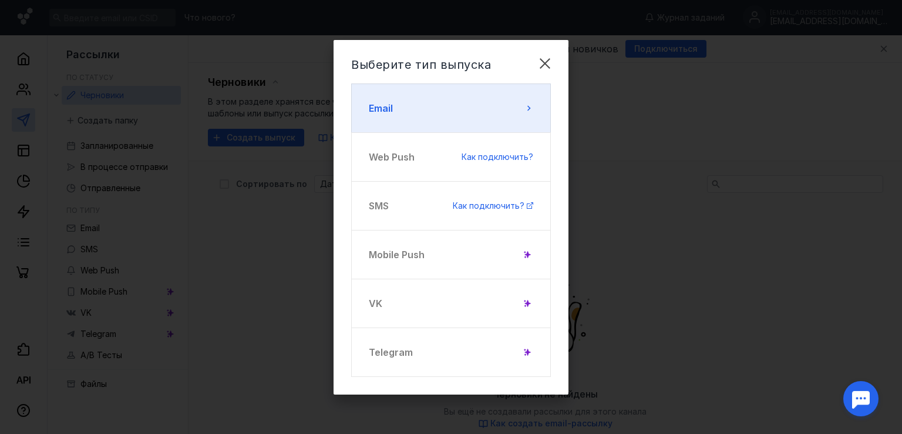
click at [395, 108] on button "Email" at bounding box center [451, 107] width 200 height 49
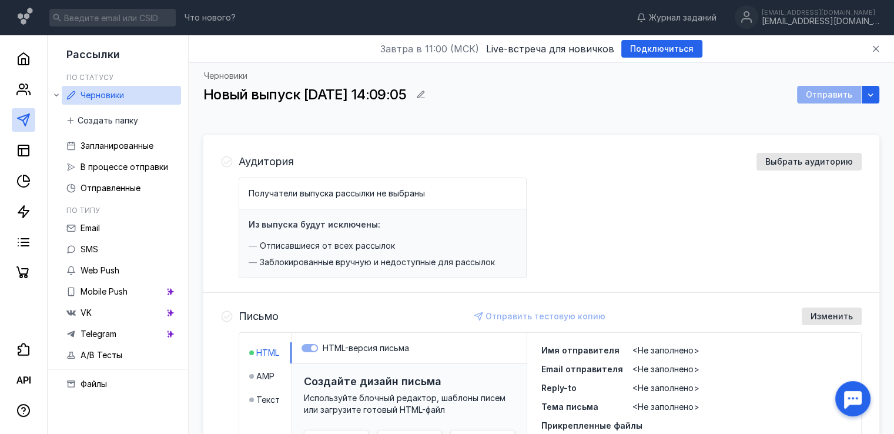
scroll to position [59, 0]
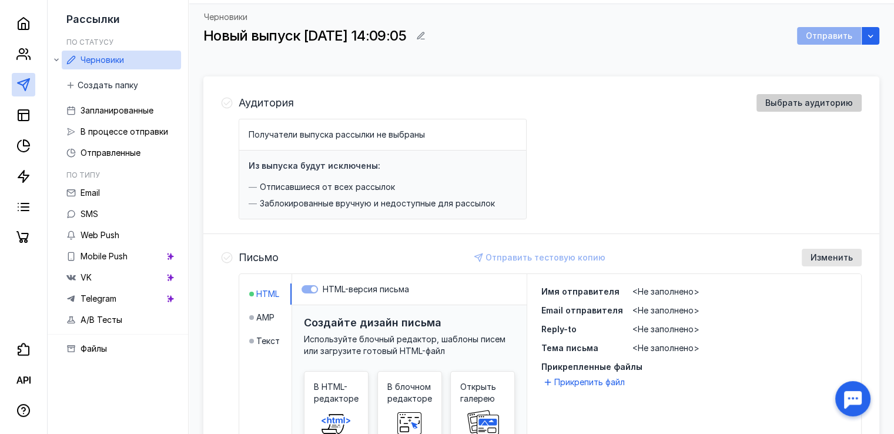
click at [808, 95] on div "Выбрать аудиторию" at bounding box center [808, 103] width 105 height 18
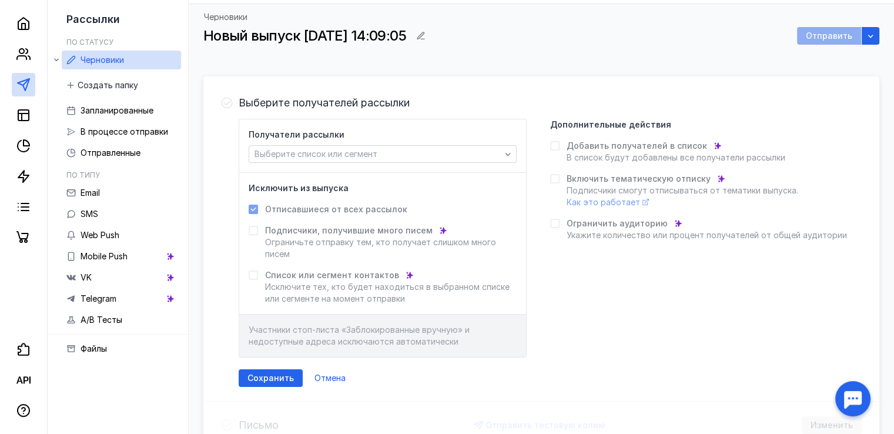
click at [425, 167] on div "Получатели рассылки Выберите список или сегмент" at bounding box center [382, 145] width 287 height 53
click at [417, 153] on div "Выберите список или сегмент" at bounding box center [377, 154] width 252 height 10
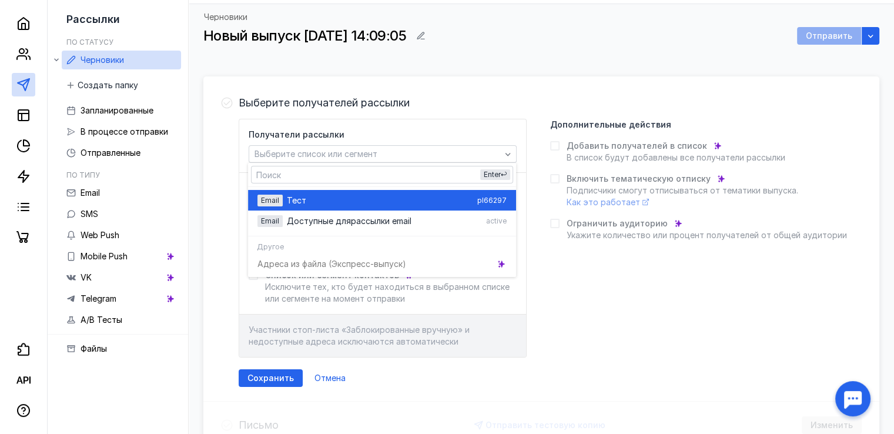
click at [353, 194] on div "Тест" at bounding box center [380, 200] width 186 height 12
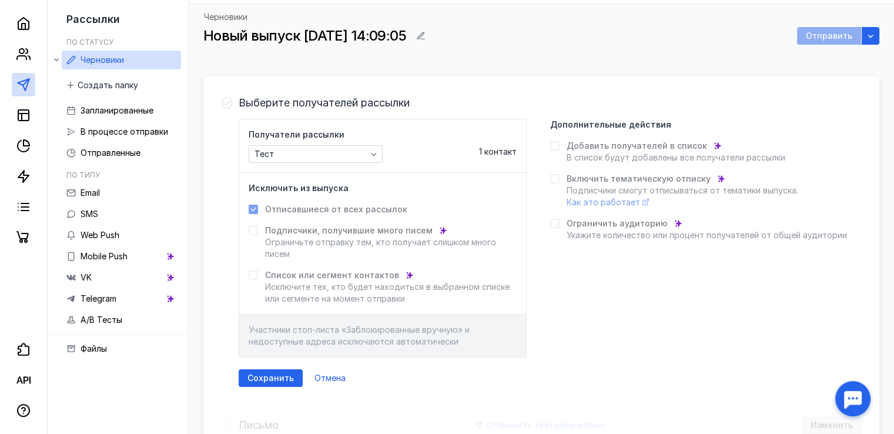
click at [296, 213] on span "Отписавшиеся от всех рассылок" at bounding box center [336, 209] width 142 height 12
click at [296, 211] on span "Отписавшиеся от всех рассылок" at bounding box center [336, 209] width 142 height 12
click at [280, 369] on div "Сохранить" at bounding box center [271, 378] width 64 height 18
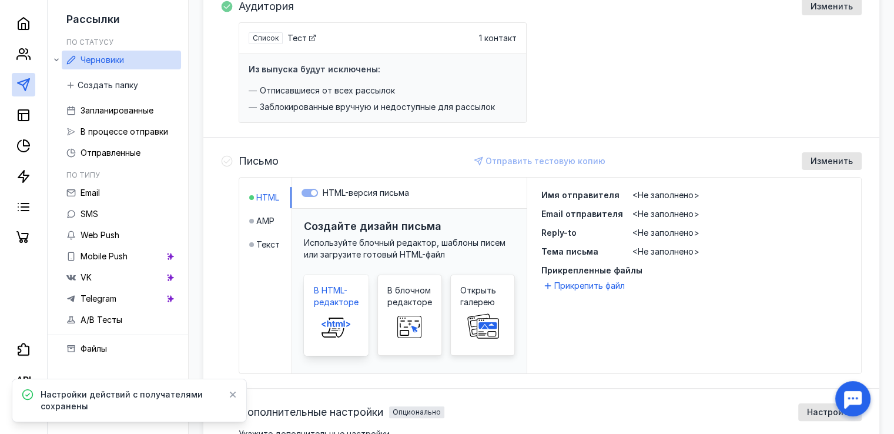
scroll to position [176, 0]
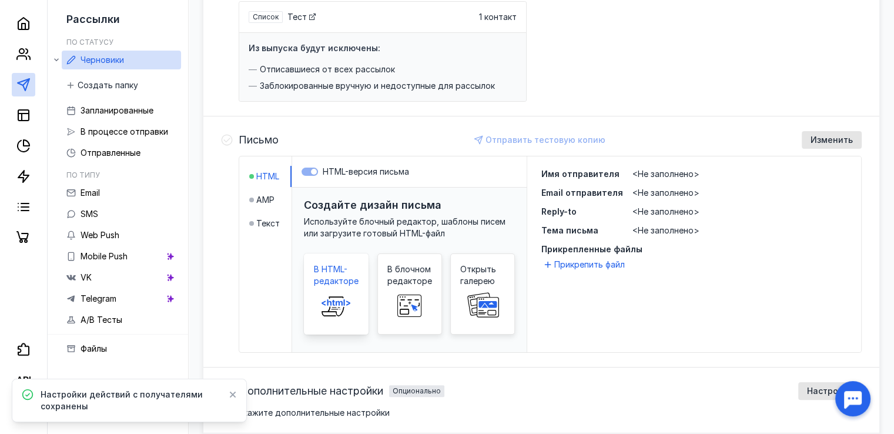
click at [342, 272] on span "В HTML-редакторе" at bounding box center [336, 274] width 45 height 23
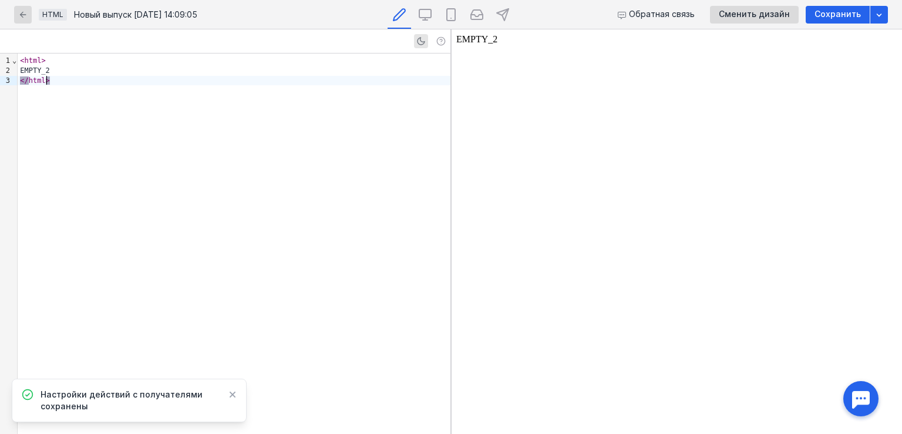
click at [170, 127] on div "< html > EMPTY_2 </ html >" at bounding box center [234, 243] width 433 height 380
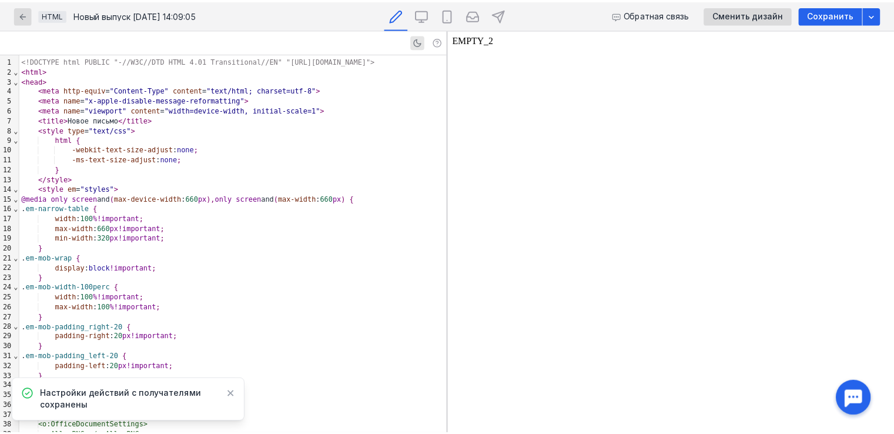
scroll to position [640, 0]
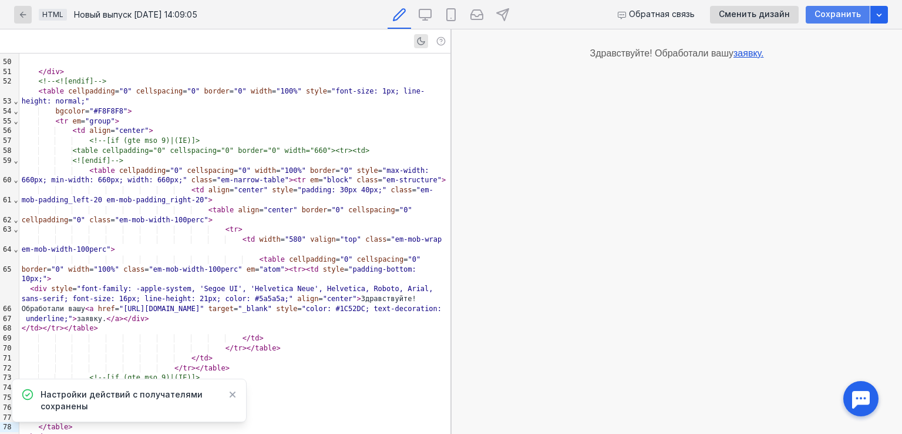
click at [839, 12] on span "Сохранить" at bounding box center [838, 14] width 46 height 10
click at [835, 21] on div "Сохранить" at bounding box center [838, 15] width 64 height 18
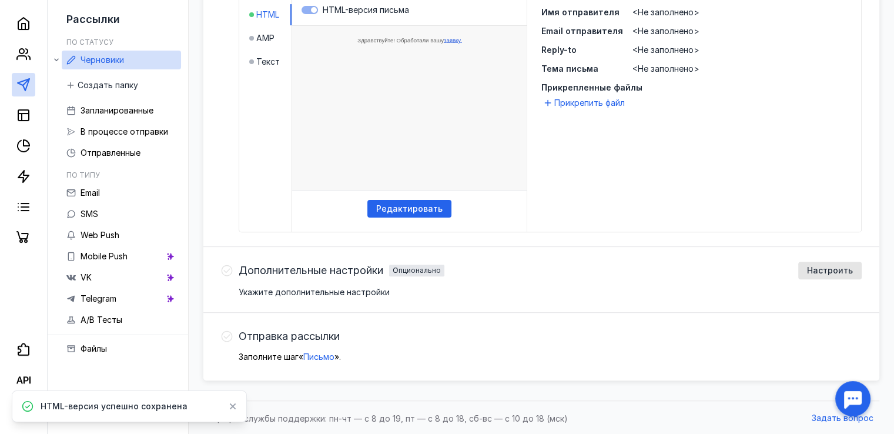
scroll to position [338, 0]
click at [359, 272] on span "Дополнительные настройки" at bounding box center [311, 270] width 145 height 12
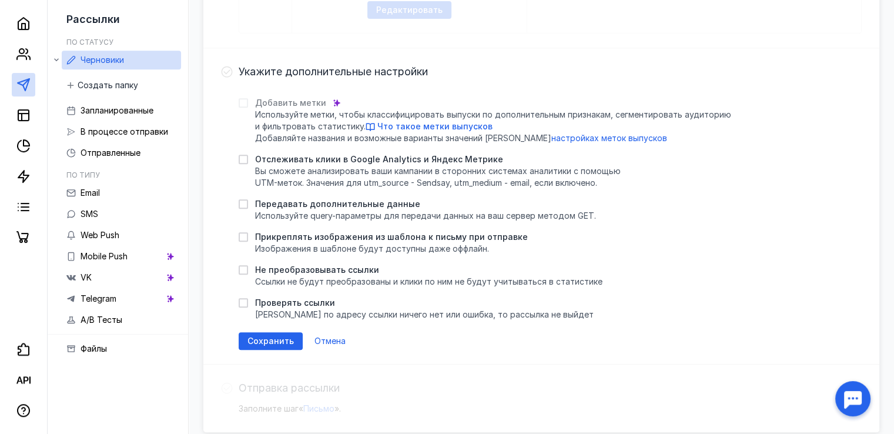
scroll to position [573, 0]
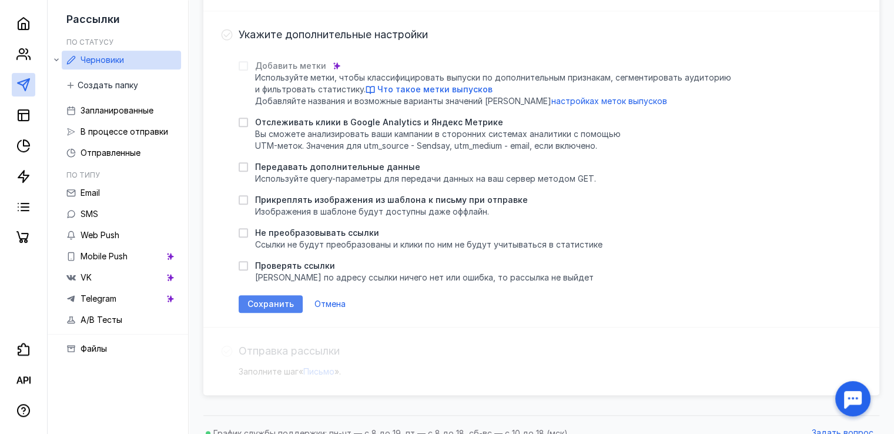
click at [289, 300] on span "Сохранить" at bounding box center [270, 304] width 46 height 10
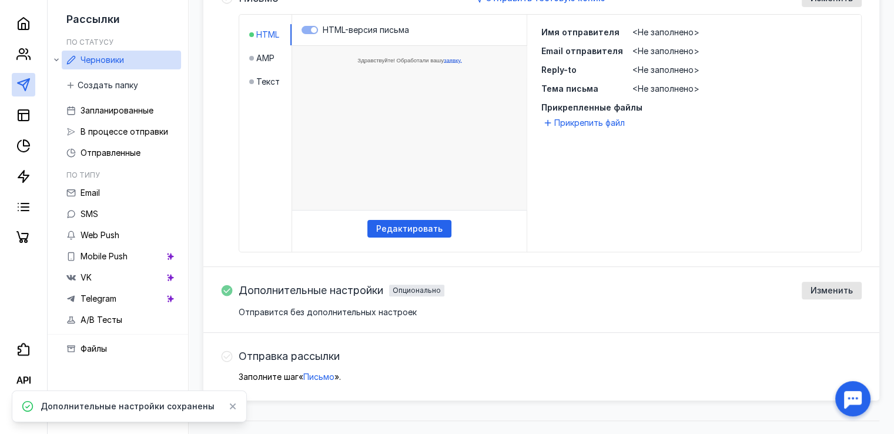
scroll to position [338, 0]
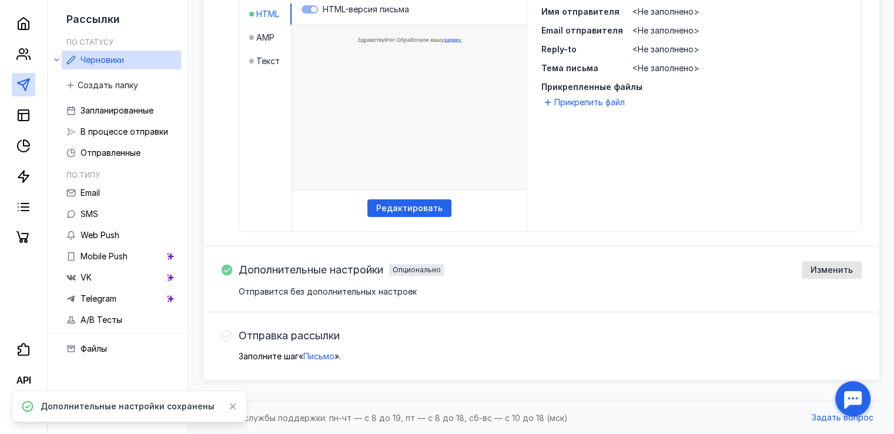
click at [326, 327] on div "Отправка рассылки" at bounding box center [550, 336] width 623 height 18
click at [323, 334] on span "Отправка рассылки" at bounding box center [289, 336] width 101 height 12
click at [324, 337] on span "Отправка рассылки" at bounding box center [289, 336] width 101 height 12
click at [368, 350] on p "Заполните шаг « Письмо » ." at bounding box center [550, 356] width 623 height 12
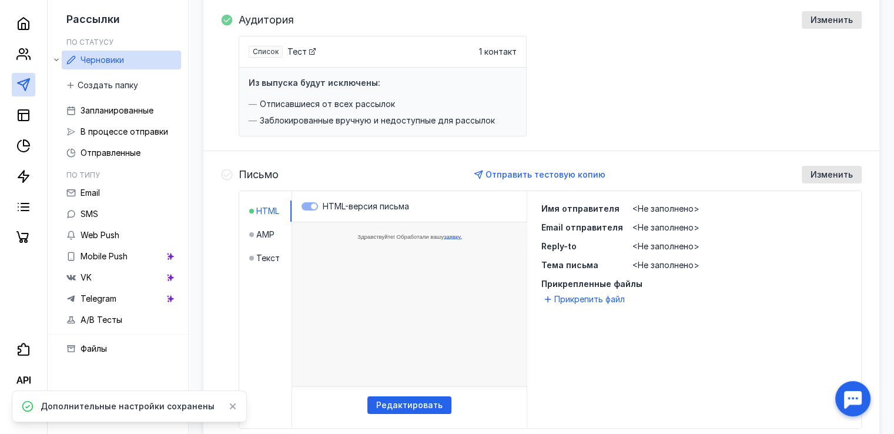
scroll to position [162, 0]
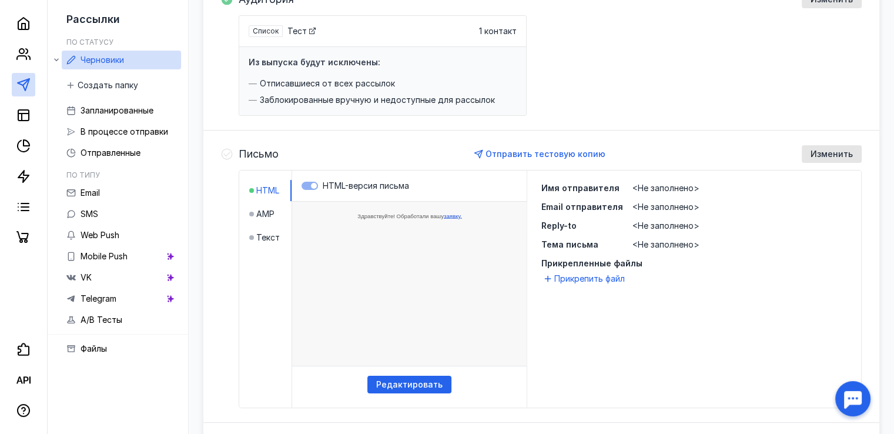
click at [314, 189] on label "HTML-версия письма" at bounding box center [409, 186] width 216 height 12
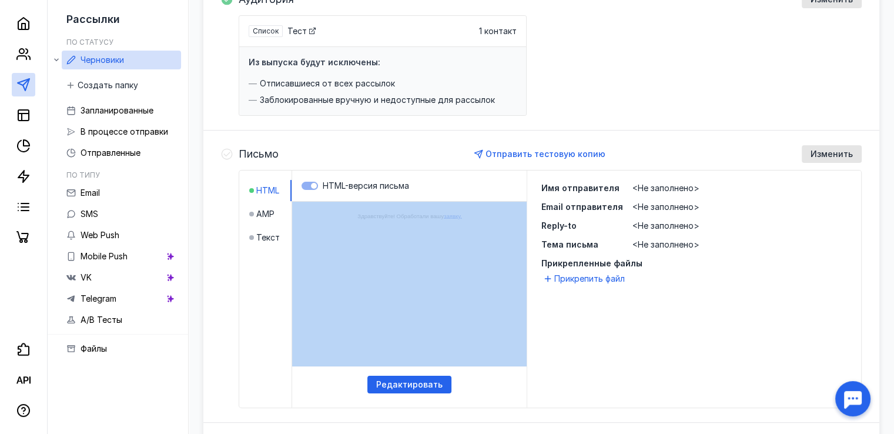
click at [313, 188] on label "HTML-версия письма" at bounding box center [409, 186] width 216 height 12
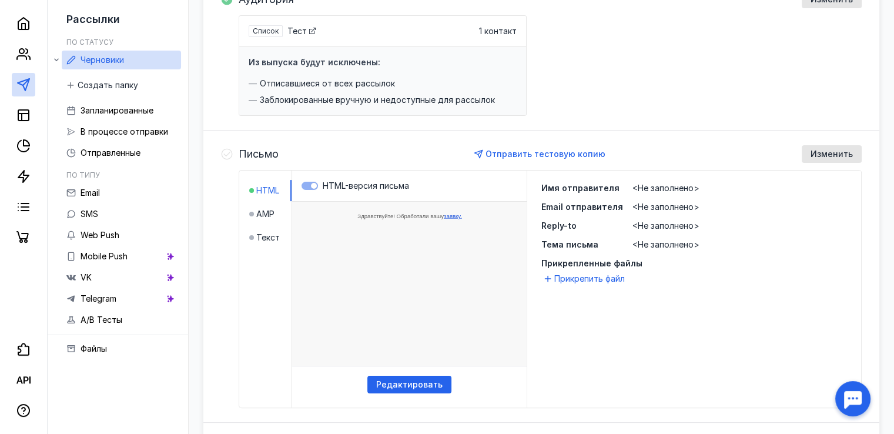
click at [595, 337] on div "Имя отправителя <Не заполнено> Email отправителя <Не заполнено> Reply-to <Не за…" at bounding box center [694, 288] width 334 height 237
drag, startPoint x: 823, startPoint y: 156, endPoint x: 795, endPoint y: 217, distance: 67.0
click at [795, 217] on div "Письмо Отправить тестовую копию Изменить HTML AMP Текст HTML-версия письма Реда…" at bounding box center [550, 276] width 623 height 263
click at [233, 148] on div "Письмо Отправить тестовую копию Изменить HTML AMP Текст HTML-версия письма Реда…" at bounding box center [541, 276] width 676 height 292
click at [223, 152] on icon at bounding box center [227, 154] width 12 height 12
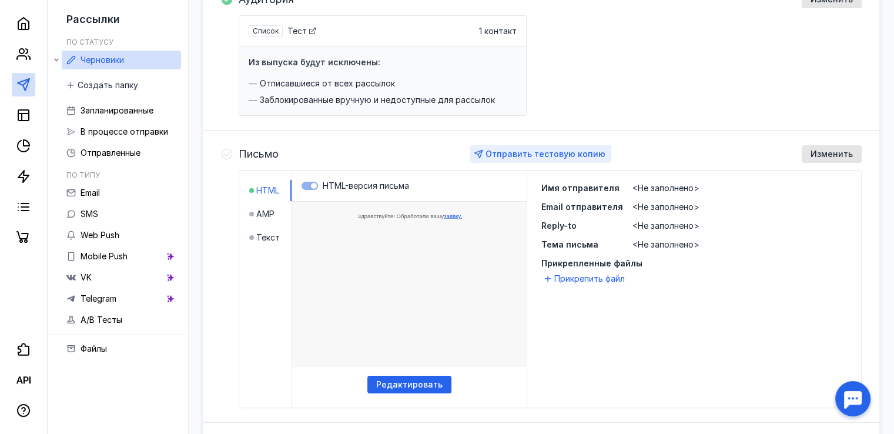
click at [550, 155] on span "Отправить тестовую копию" at bounding box center [545, 154] width 120 height 10
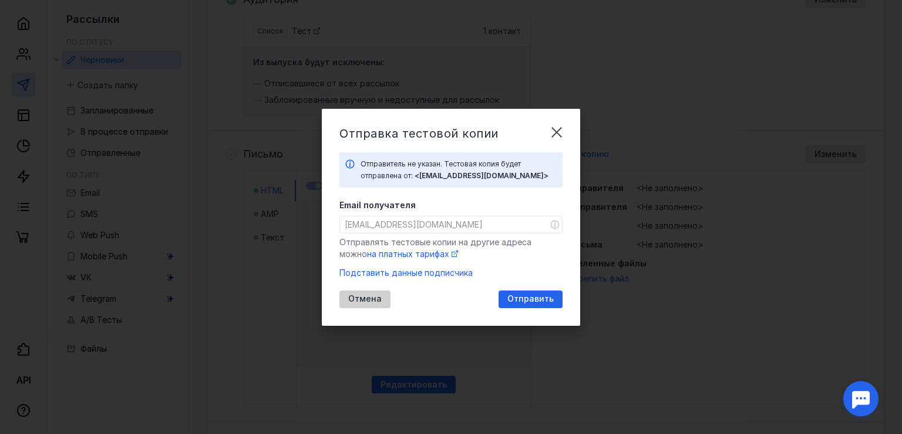
click at [370, 300] on span "Отмена" at bounding box center [364, 299] width 33 height 10
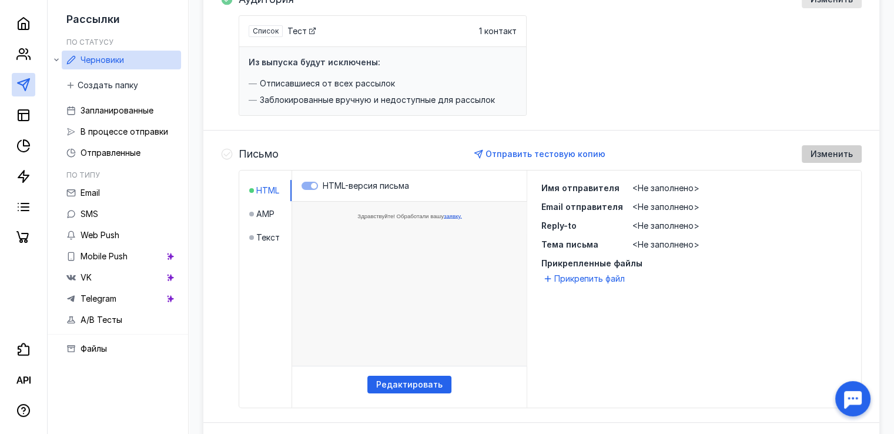
click at [839, 153] on span "Изменить" at bounding box center [831, 154] width 42 height 10
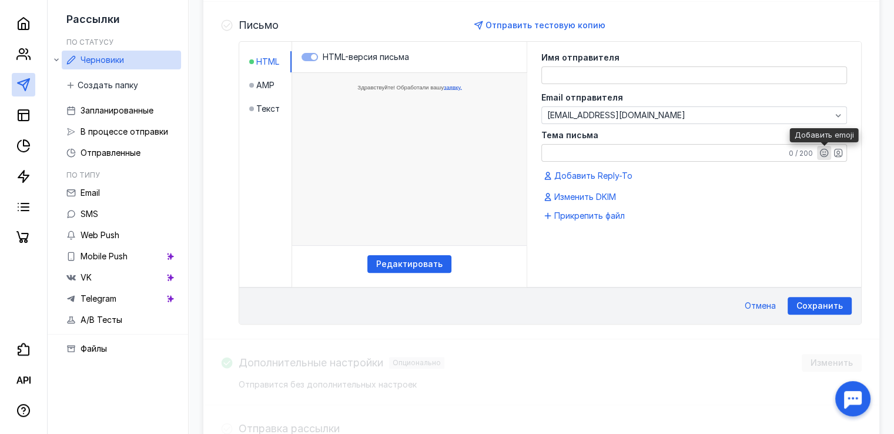
scroll to position [291, 0]
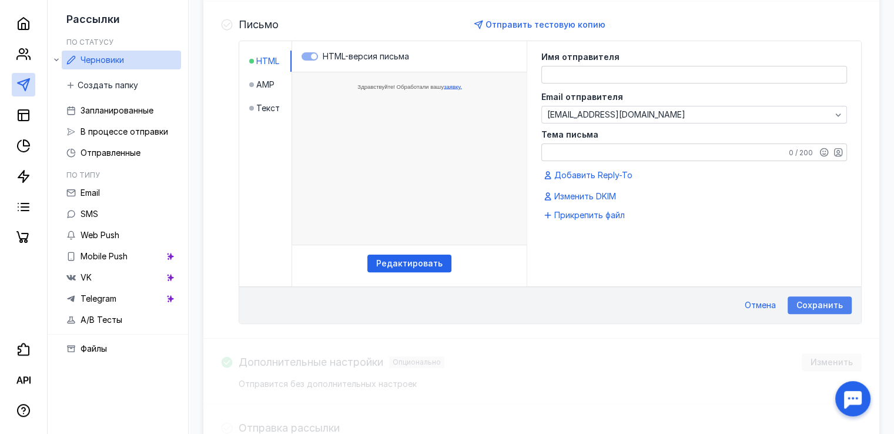
click at [799, 303] on span "Сохранить" at bounding box center [819, 305] width 46 height 10
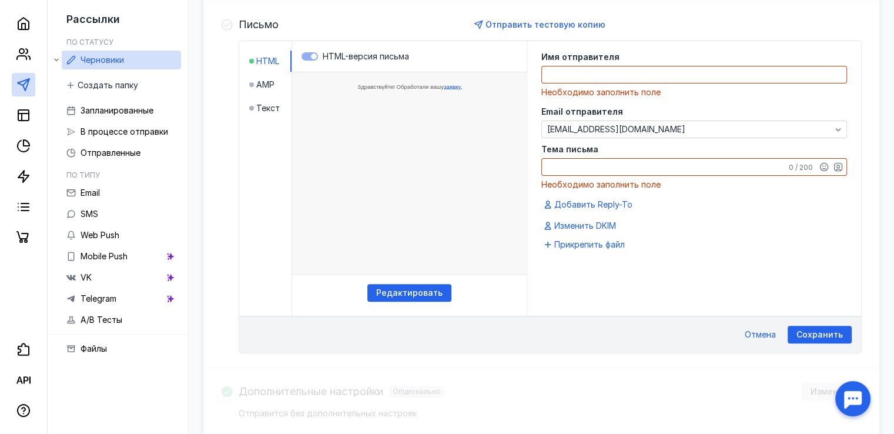
click at [620, 66] on textarea at bounding box center [694, 74] width 304 height 16
click at [596, 159] on textarea "Тема письма" at bounding box center [694, 167] width 304 height 16
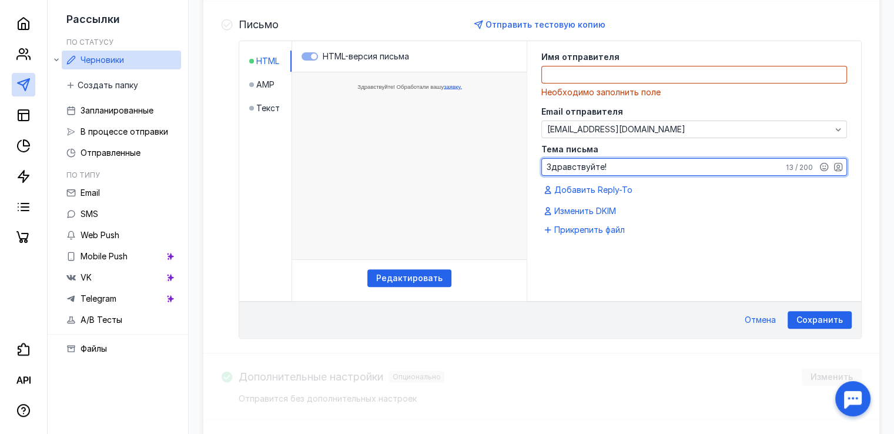
type textarea "Здравствуйте!"
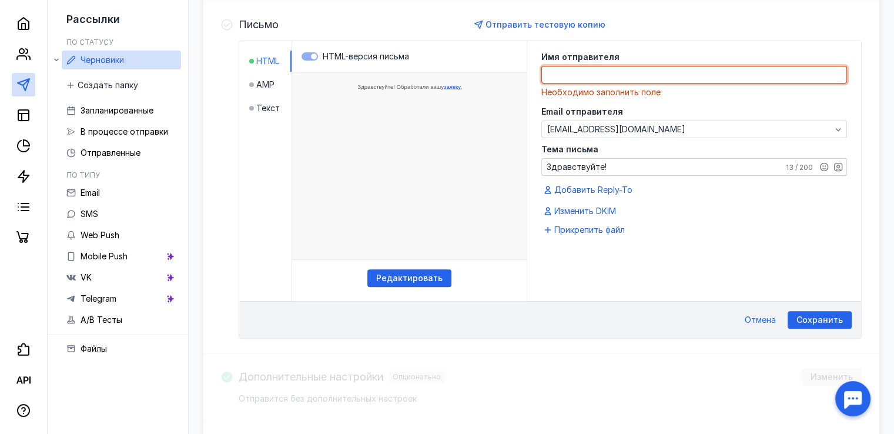
click at [605, 78] on textarea at bounding box center [694, 74] width 304 height 16
paste textarea "[PERSON_NAME]"
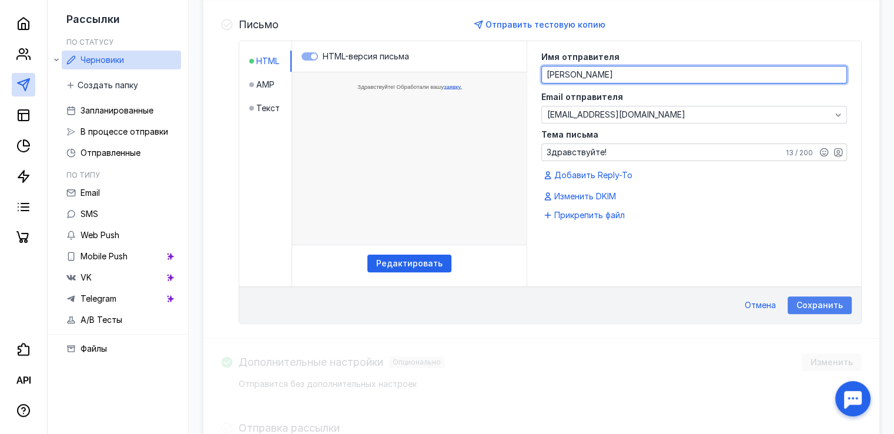
type textarea "[PERSON_NAME]"
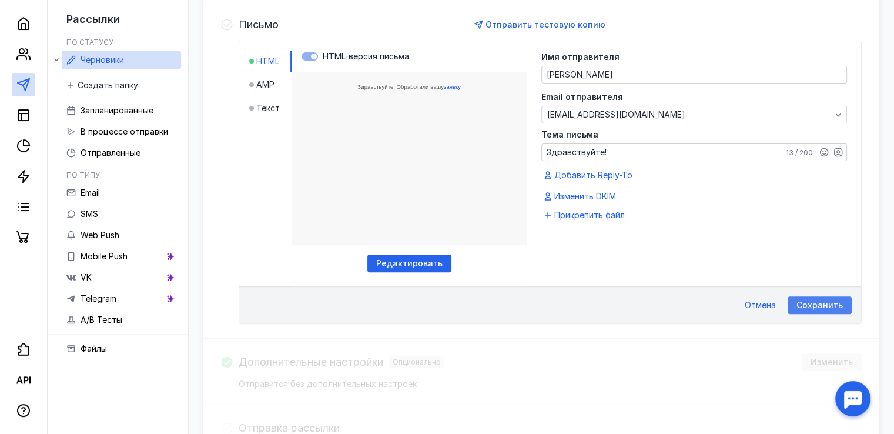
click at [821, 308] on span "Сохранить" at bounding box center [819, 305] width 46 height 10
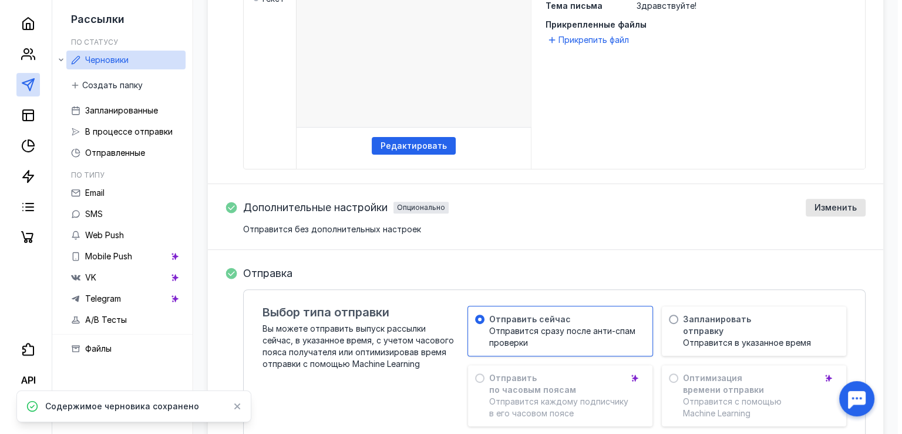
scroll to position [519, 0]
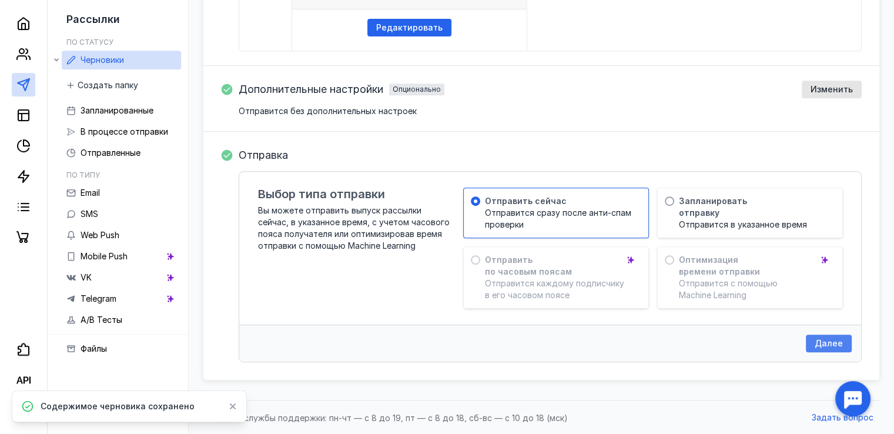
click at [815, 335] on div "Далее" at bounding box center [828, 343] width 46 height 18
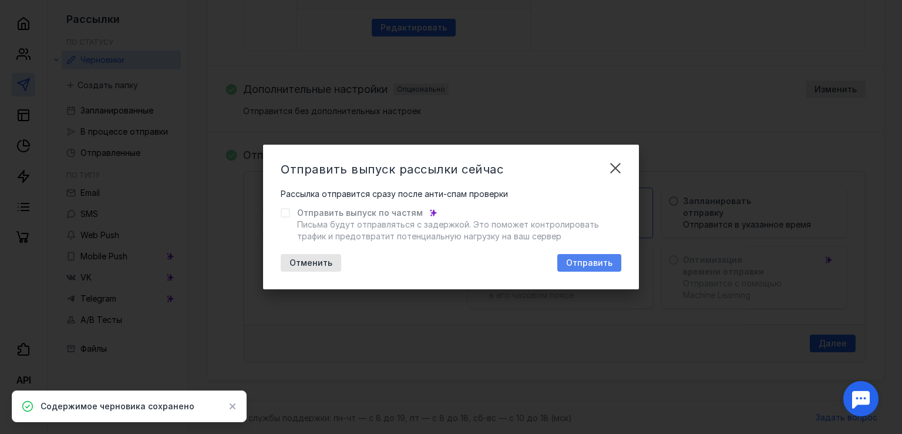
click at [593, 268] on div "Отправить" at bounding box center [590, 263] width 64 height 18
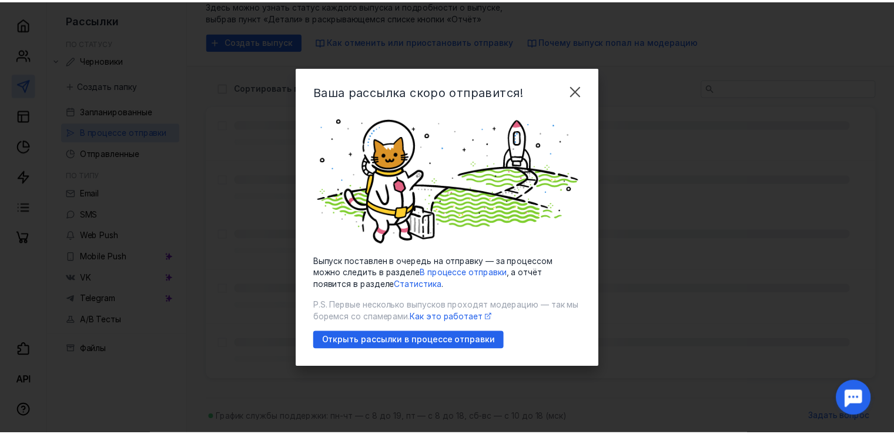
scroll to position [11, 0]
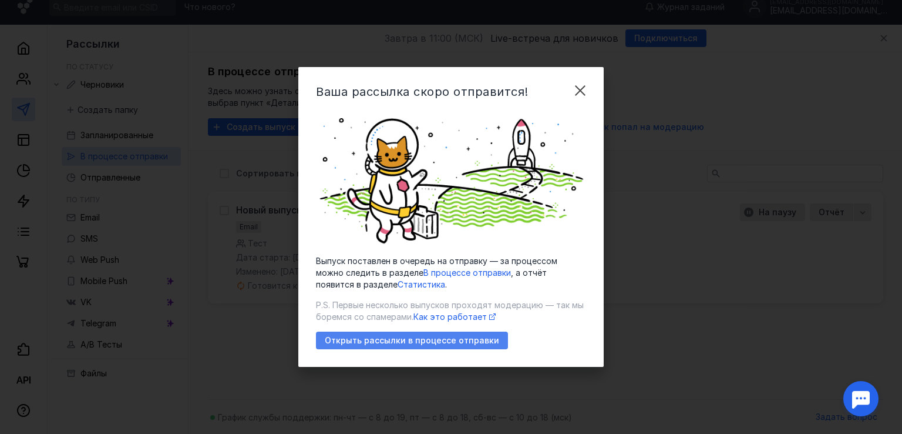
click at [425, 337] on span "Открыть рассылки в процессе отправки" at bounding box center [412, 340] width 174 height 10
